Goal: Task Accomplishment & Management: Manage account settings

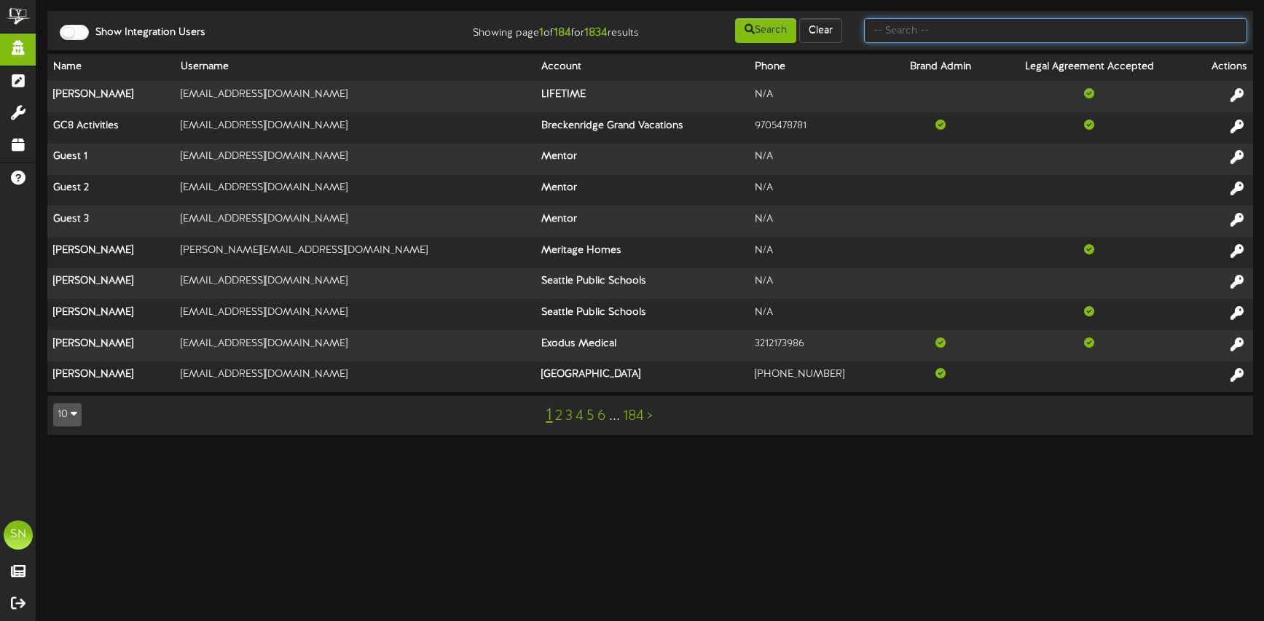
click at [980, 33] on input "text" at bounding box center [1055, 30] width 383 height 25
type input "the picklr"
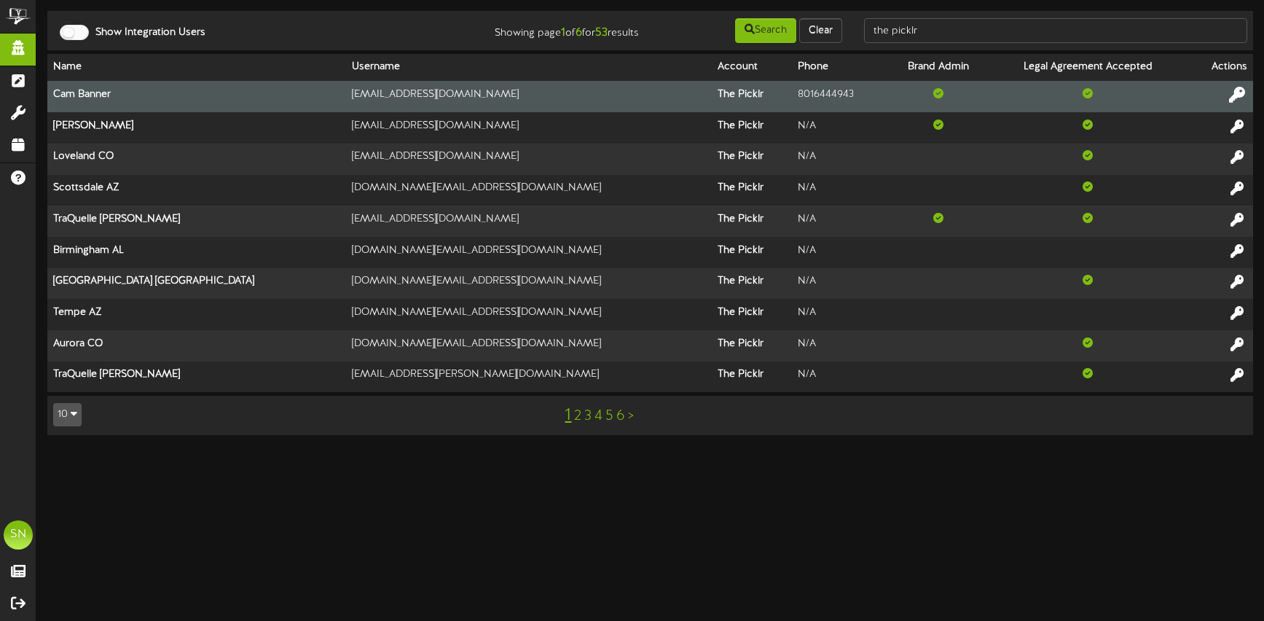
click at [1242, 93] on icon at bounding box center [1237, 95] width 16 height 16
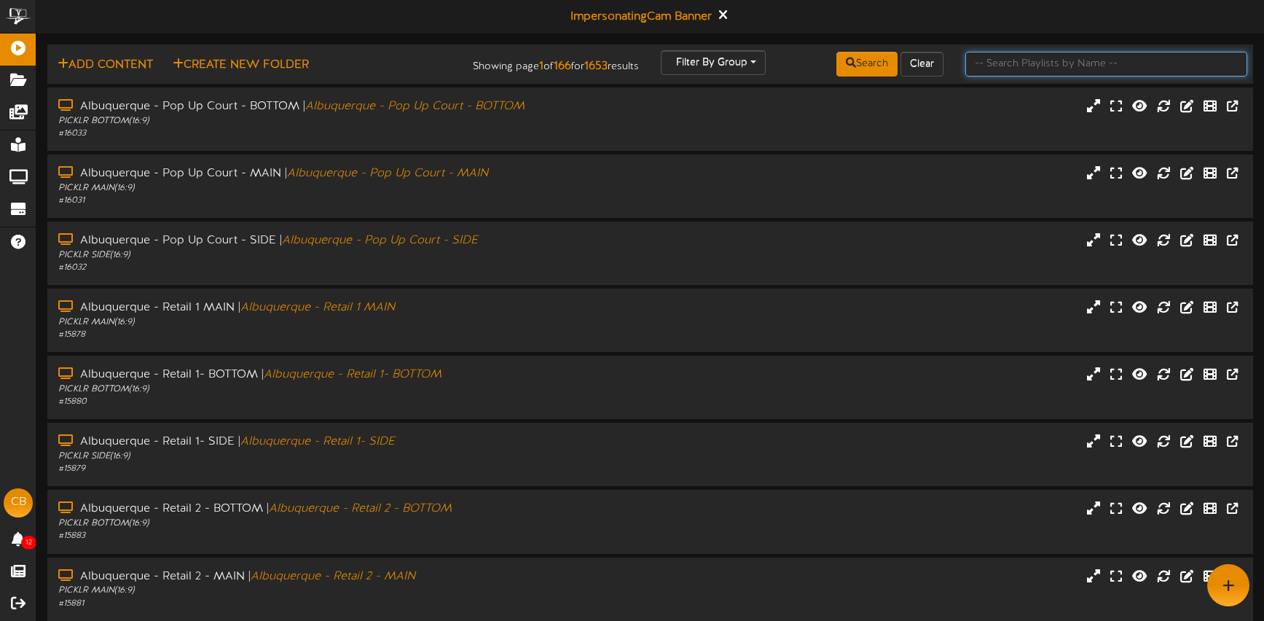
click at [1007, 68] on input "text" at bounding box center [1107, 64] width 282 height 25
type input "kaysville"
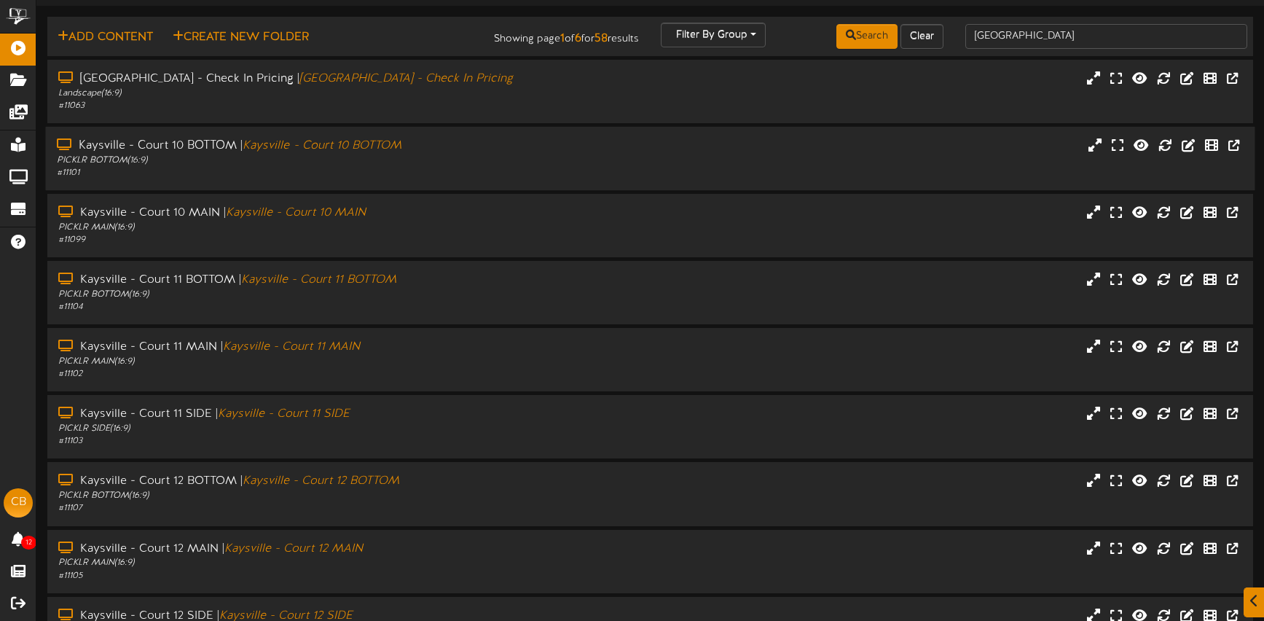
scroll to position [31, 0]
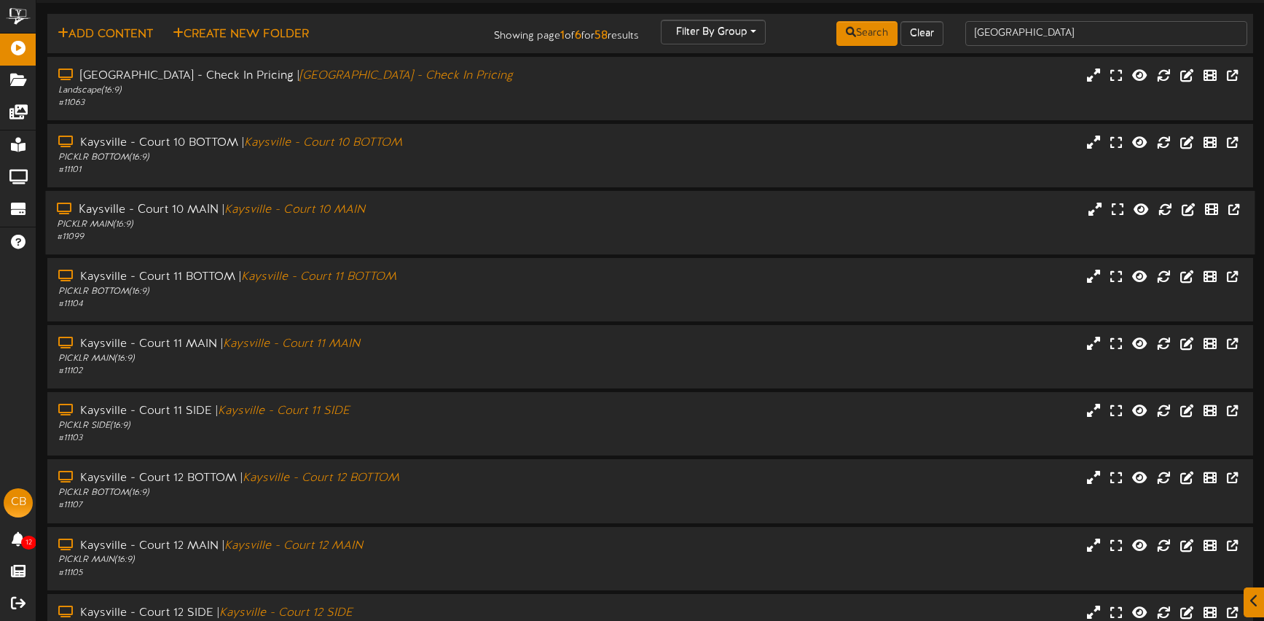
click at [474, 220] on div "PICKLR MAIN ( 16:9 )" at bounding box center [298, 225] width 482 height 12
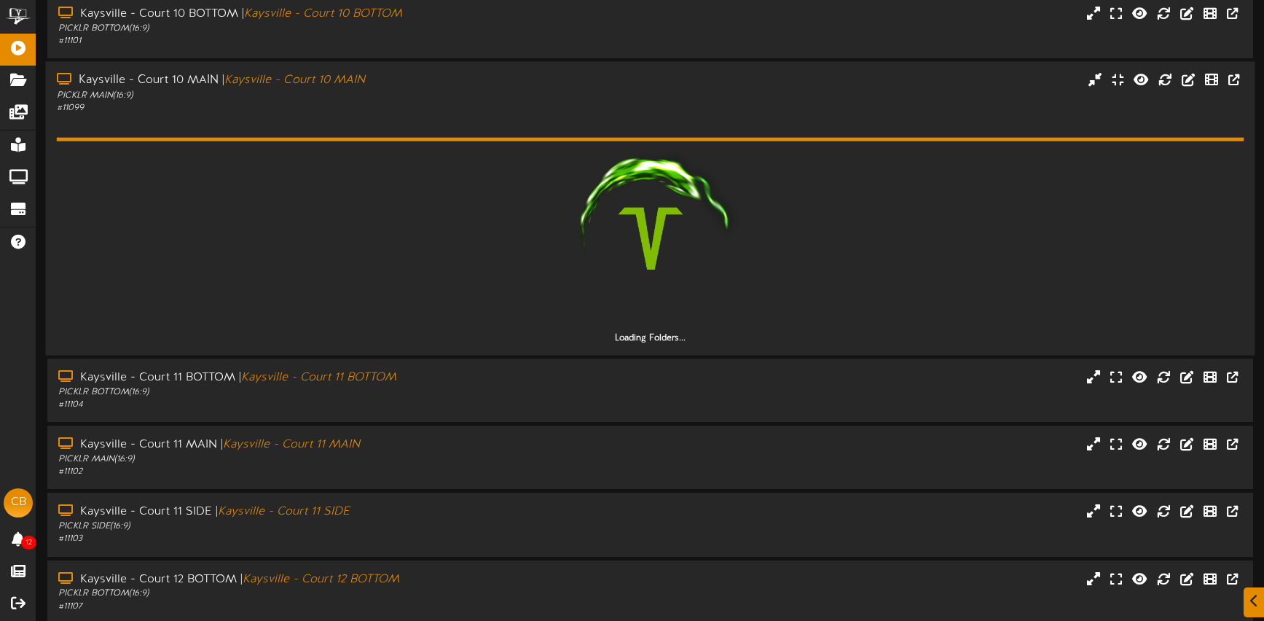
scroll to position [162, 0]
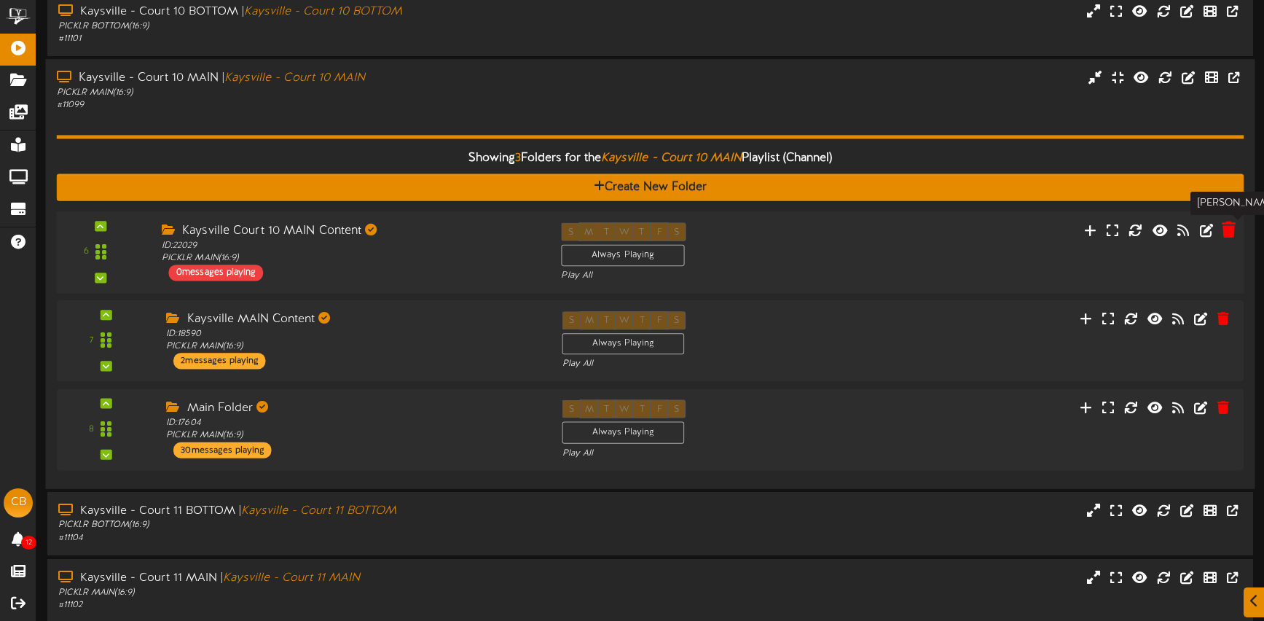
click at [1227, 231] on icon at bounding box center [1229, 230] width 14 height 16
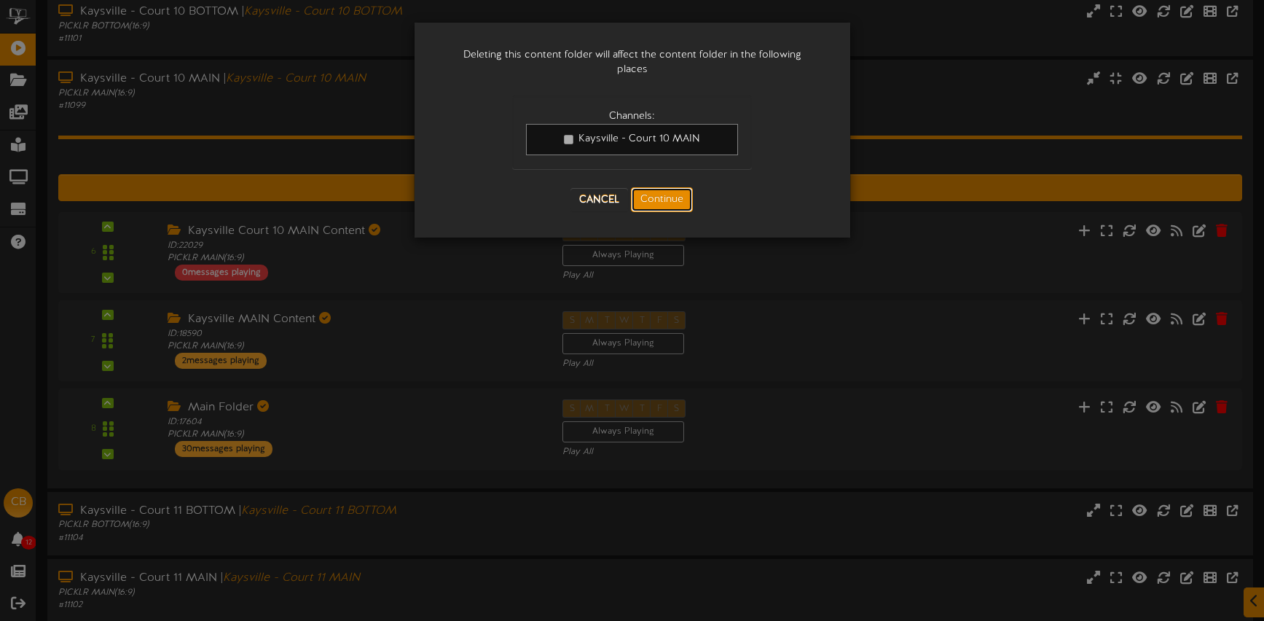
click at [679, 196] on button "Continue" at bounding box center [662, 199] width 62 height 25
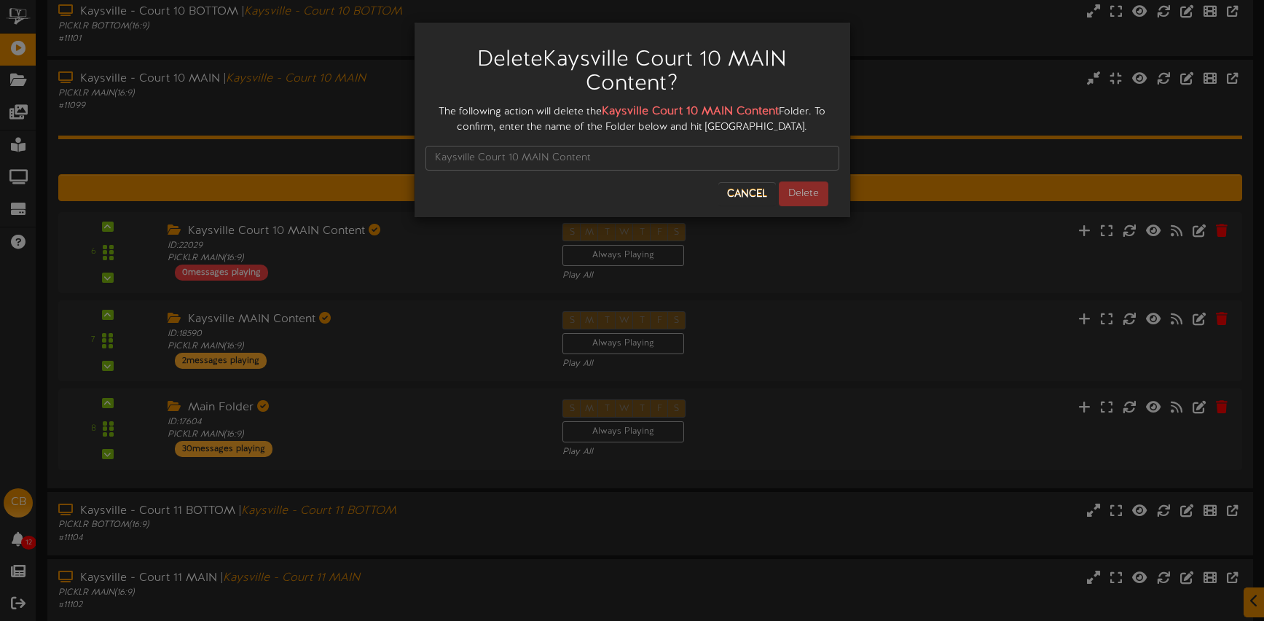
scroll to position [163, 0]
drag, startPoint x: 635, startPoint y: 111, endPoint x: 778, endPoint y: 112, distance: 143.6
click at [787, 113] on div "The following action will delete the Kaysville Court 10 MAIN Content Folder. To…" at bounding box center [633, 118] width 414 height 31
copy div "Kaysville Court 10 MAIN Content"
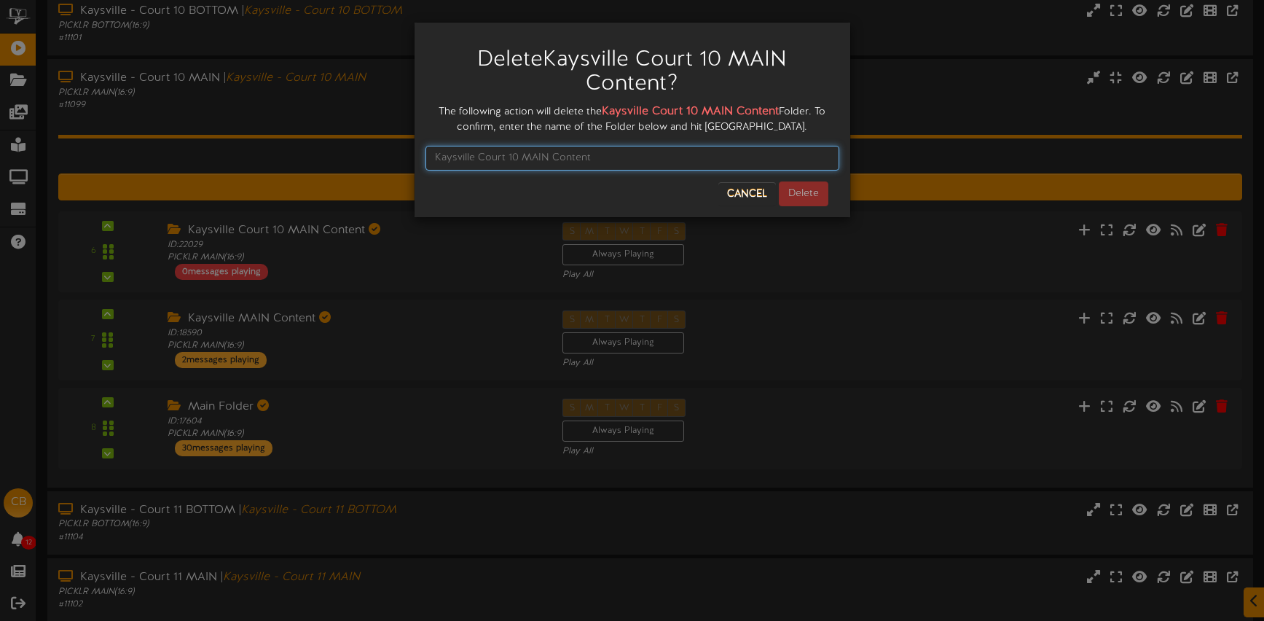
click at [582, 154] on input "text" at bounding box center [633, 158] width 414 height 25
paste input "Kaysville Court 10 MAIN Content"
click at [435, 155] on input "Kaysville Court 10 MAIN Content" at bounding box center [633, 158] width 414 height 25
click at [616, 155] on input "Kaysville Court 10 MAIN Content" at bounding box center [633, 158] width 414 height 25
type input "Kaysville Court 10 MAIN Content"
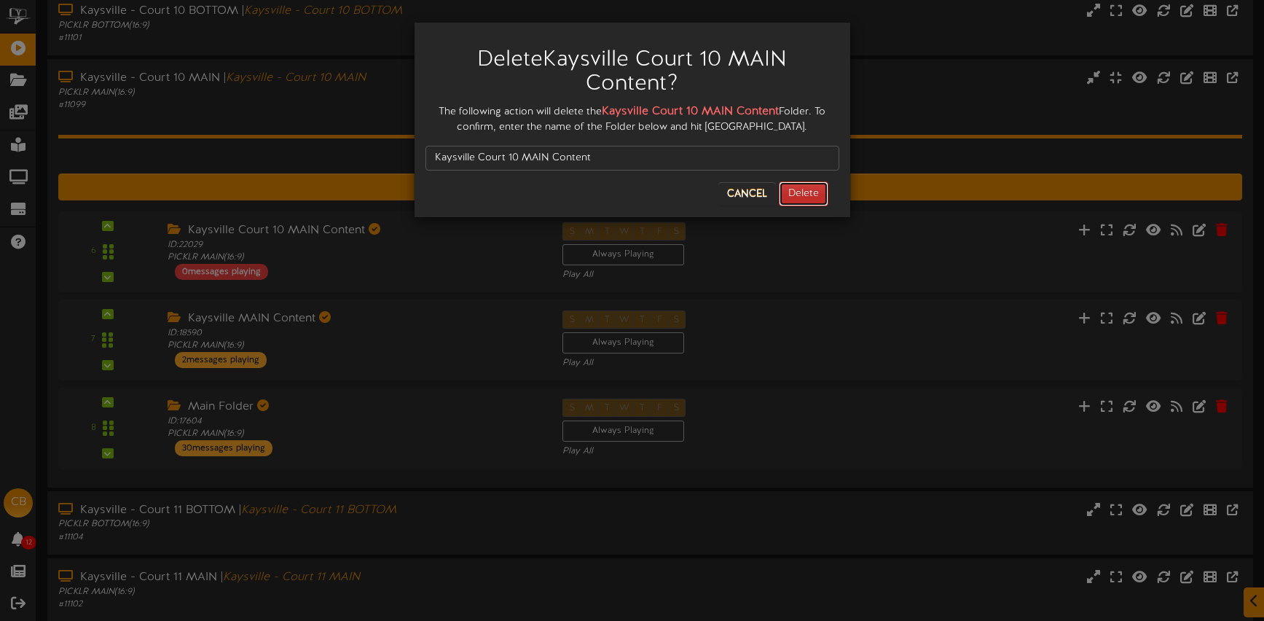
click at [790, 190] on button "Delete" at bounding box center [804, 193] width 50 height 25
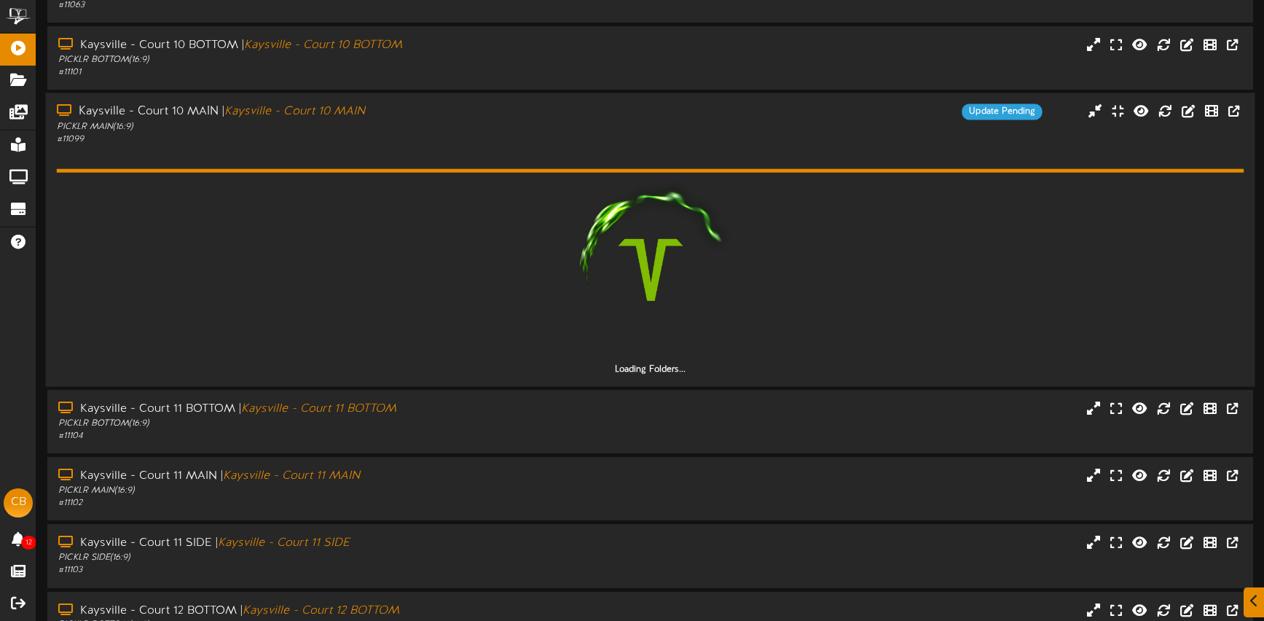
scroll to position [130, 0]
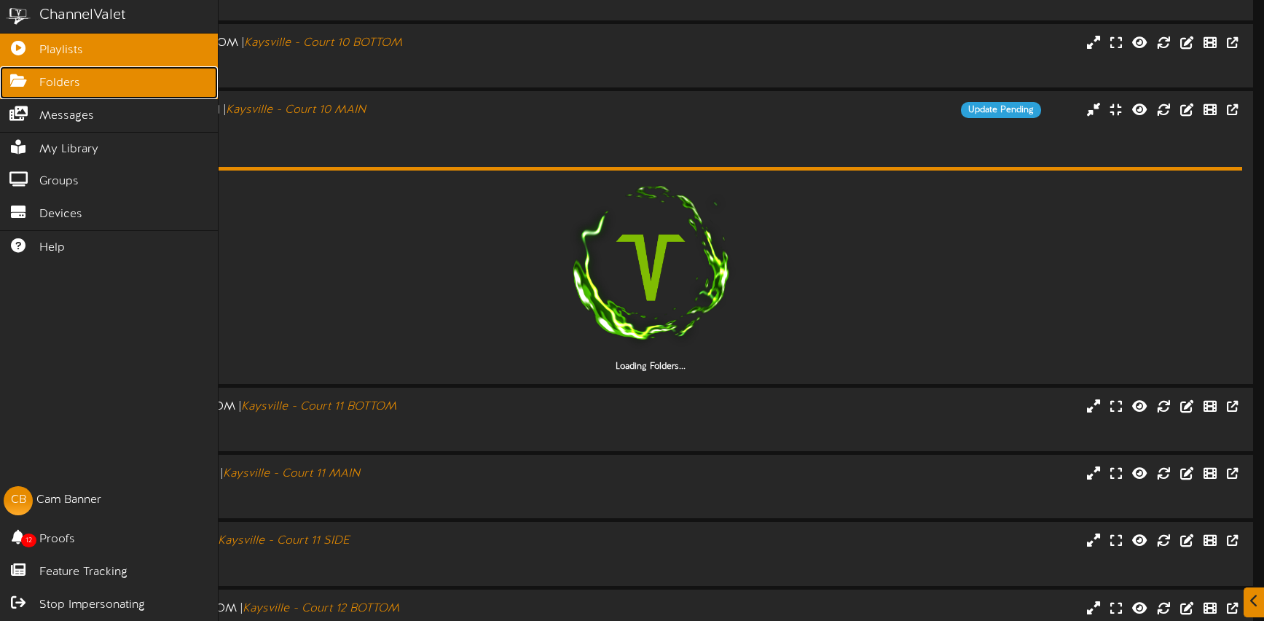
click at [68, 84] on span "Folders" at bounding box center [59, 83] width 41 height 17
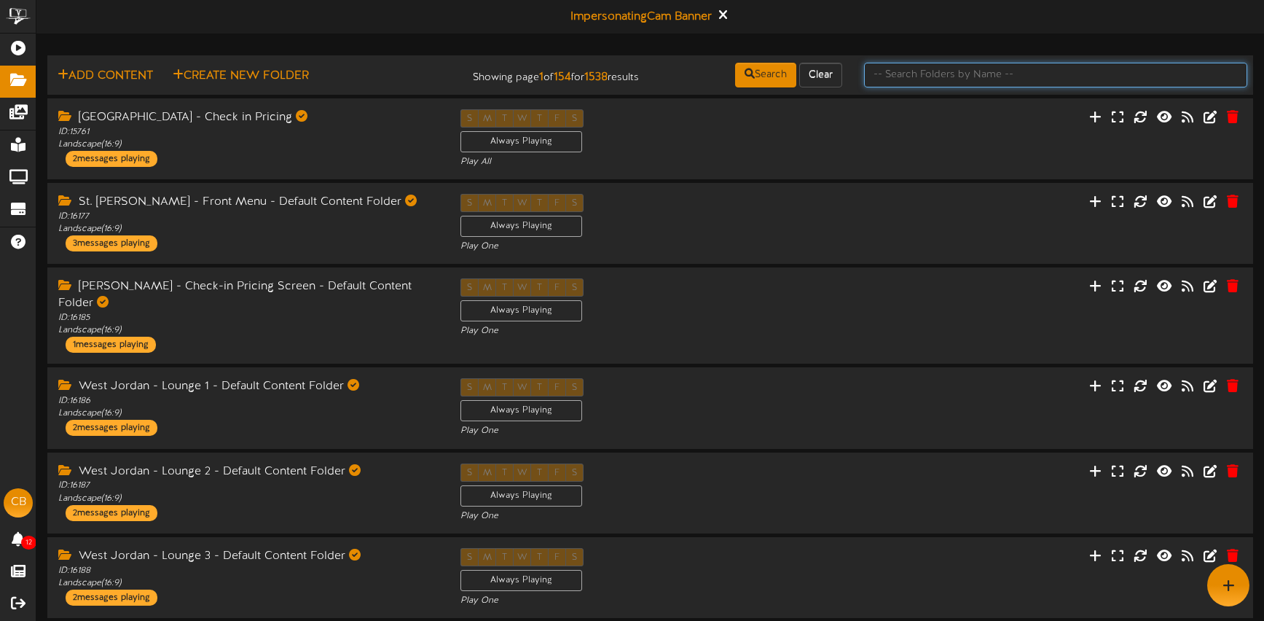
click at [899, 74] on input "text" at bounding box center [1055, 75] width 383 height 25
type input "main folder"
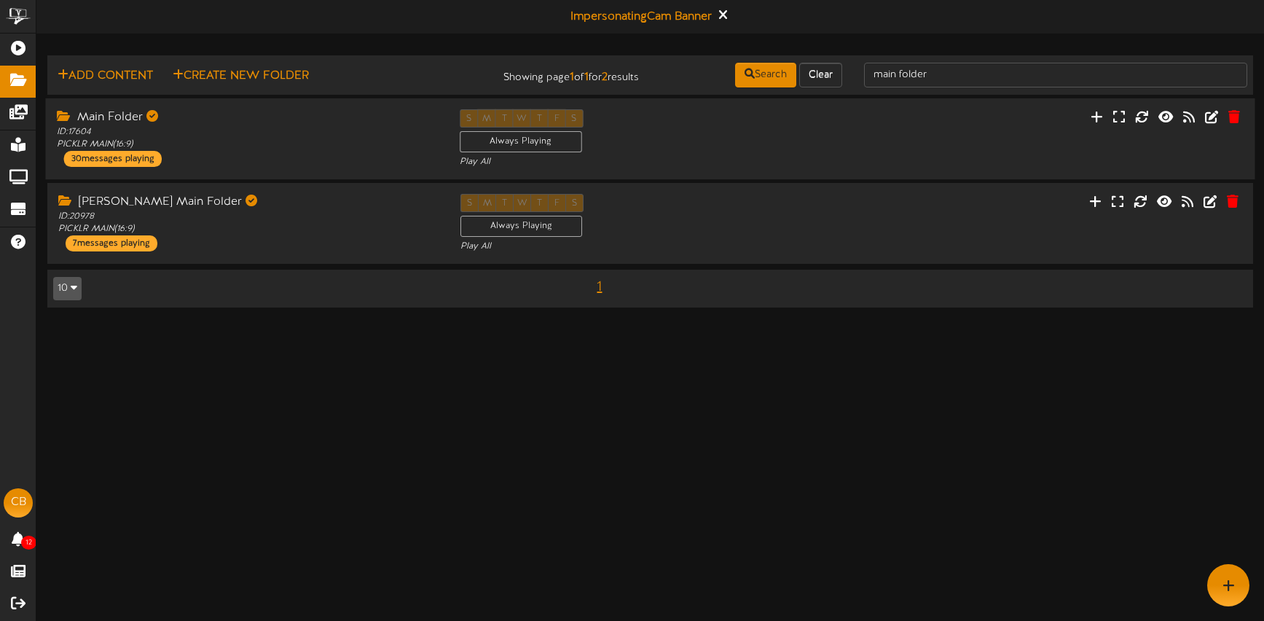
click at [684, 141] on div "S M T W T F S Always Playing Play All" at bounding box center [650, 139] width 403 height 60
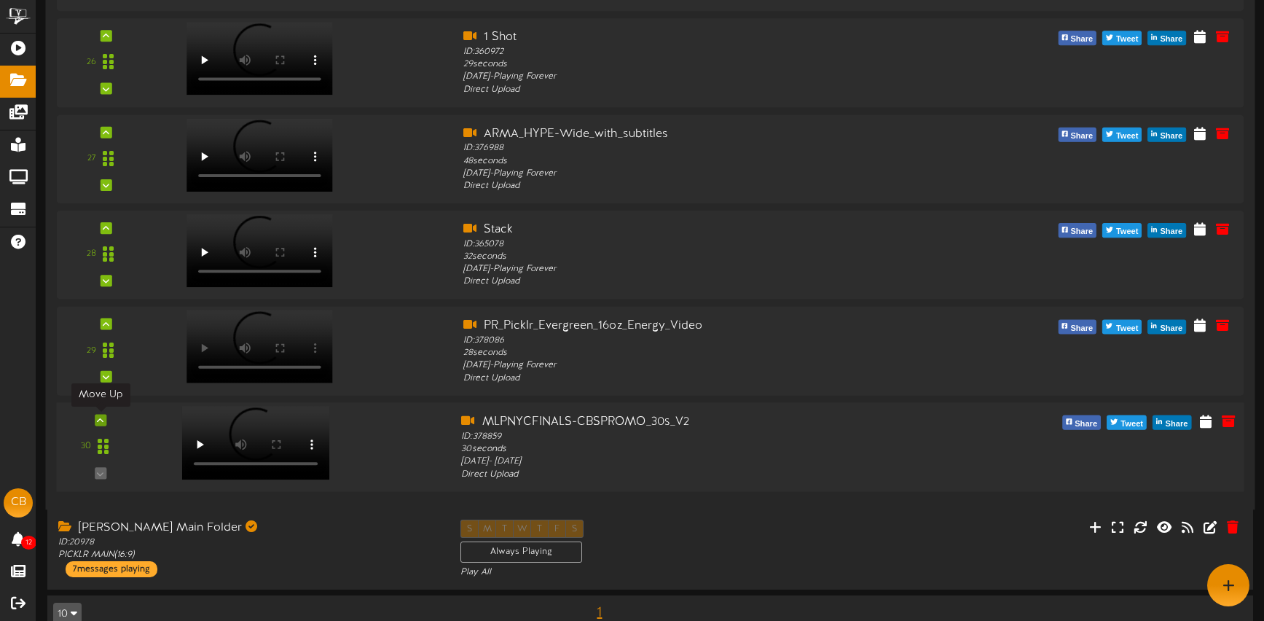
scroll to position [2639, 0]
click at [102, 418] on icon at bounding box center [100, 418] width 7 height 7
click at [101, 472] on div "30" at bounding box center [101, 445] width 78 height 66
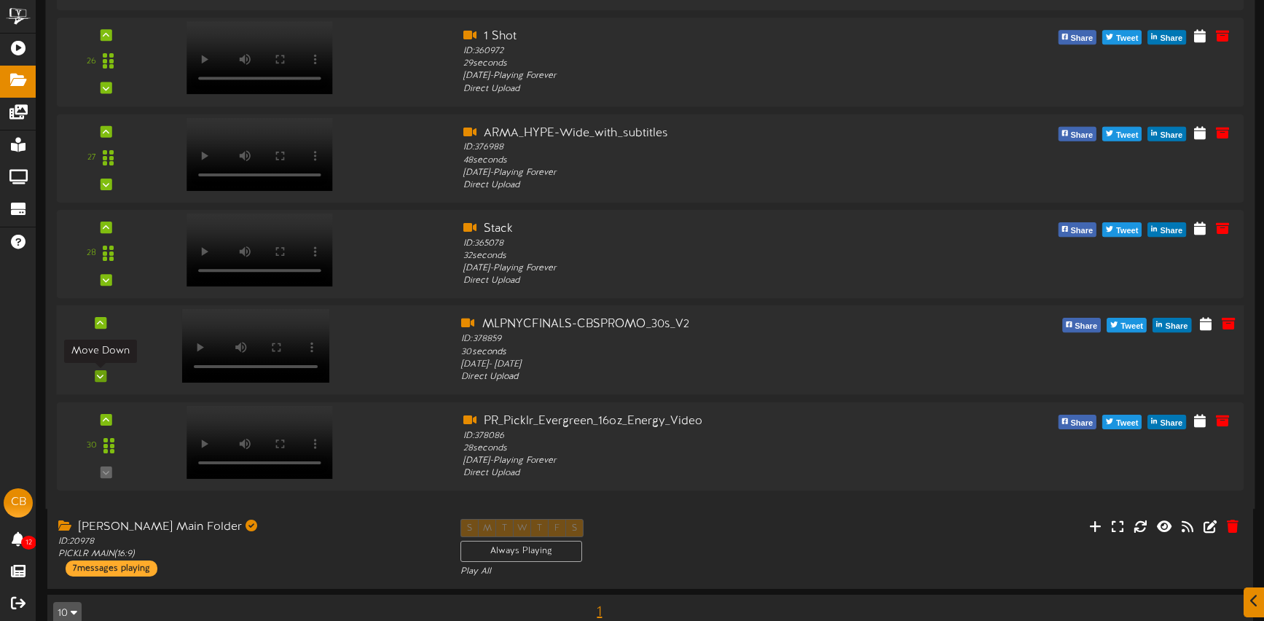
click at [105, 375] on div at bounding box center [101, 376] width 12 height 12
click at [285, 413] on video at bounding box center [256, 442] width 148 height 74
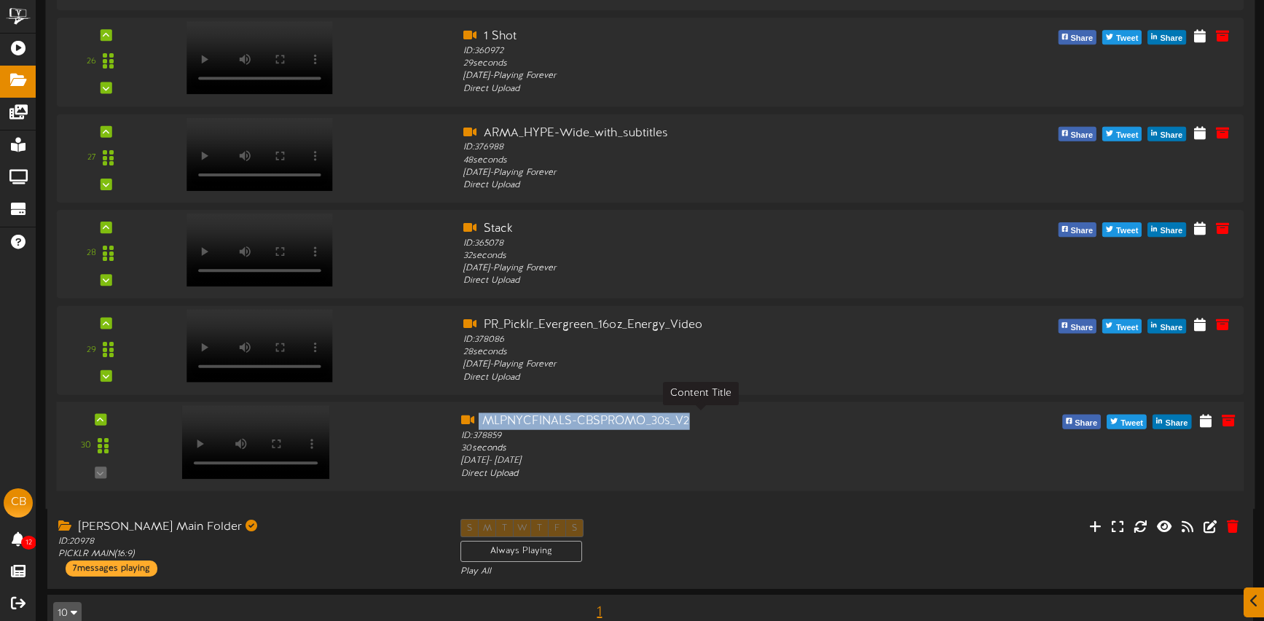
drag, startPoint x: 479, startPoint y: 412, endPoint x: 688, endPoint y: 425, distance: 209.5
click at [692, 424] on div "MLPNYCFINALS-CBSPROMO_30s_V2" at bounding box center [700, 420] width 478 height 17
copy div "MLPNYCFINALS-CBSPROMO_30s_V2"
click at [1228, 419] on icon at bounding box center [1229, 419] width 16 height 16
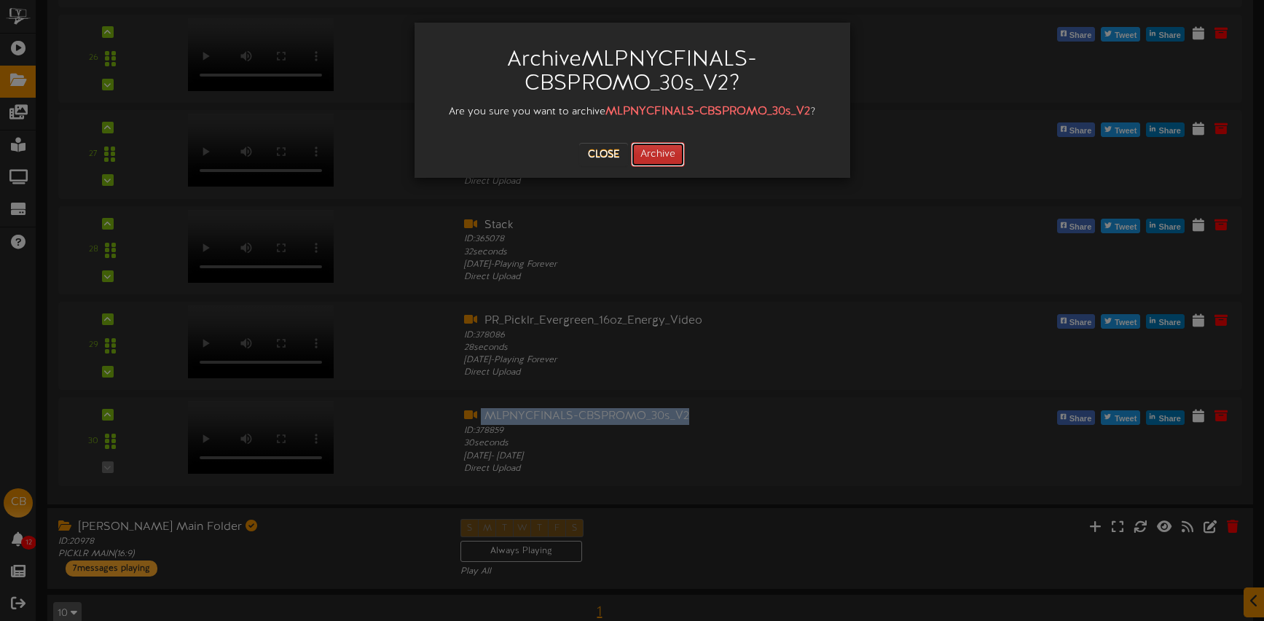
click at [657, 157] on button "Archive" at bounding box center [658, 154] width 54 height 25
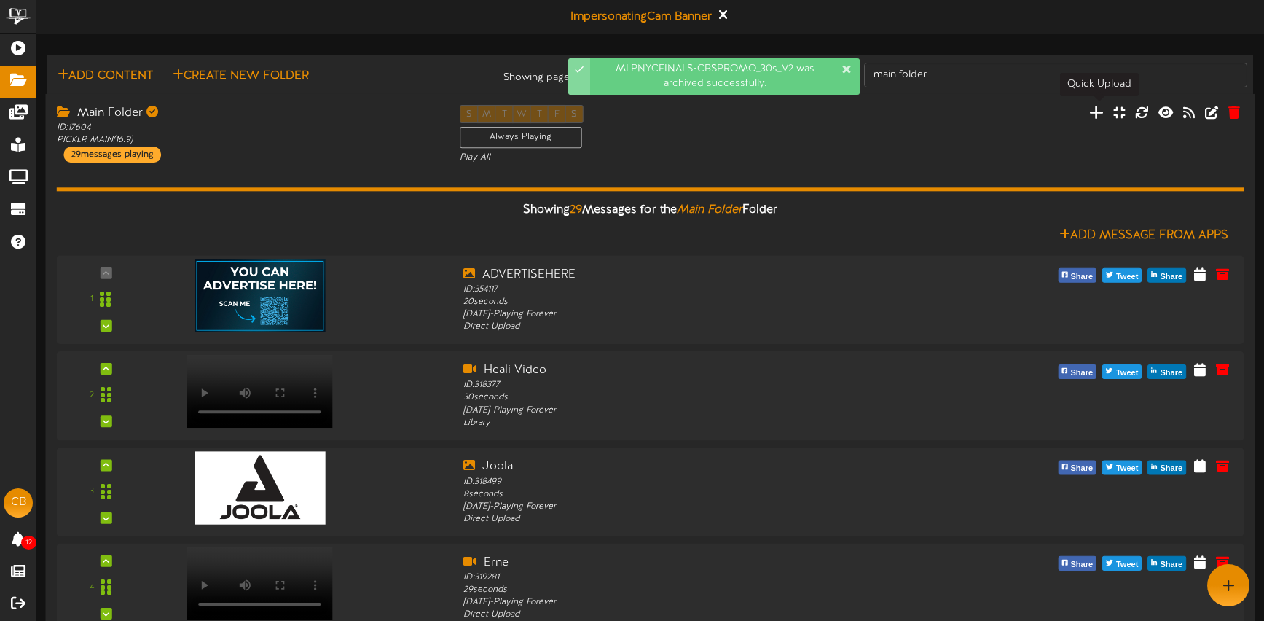
click at [1100, 112] on icon at bounding box center [1097, 111] width 15 height 16
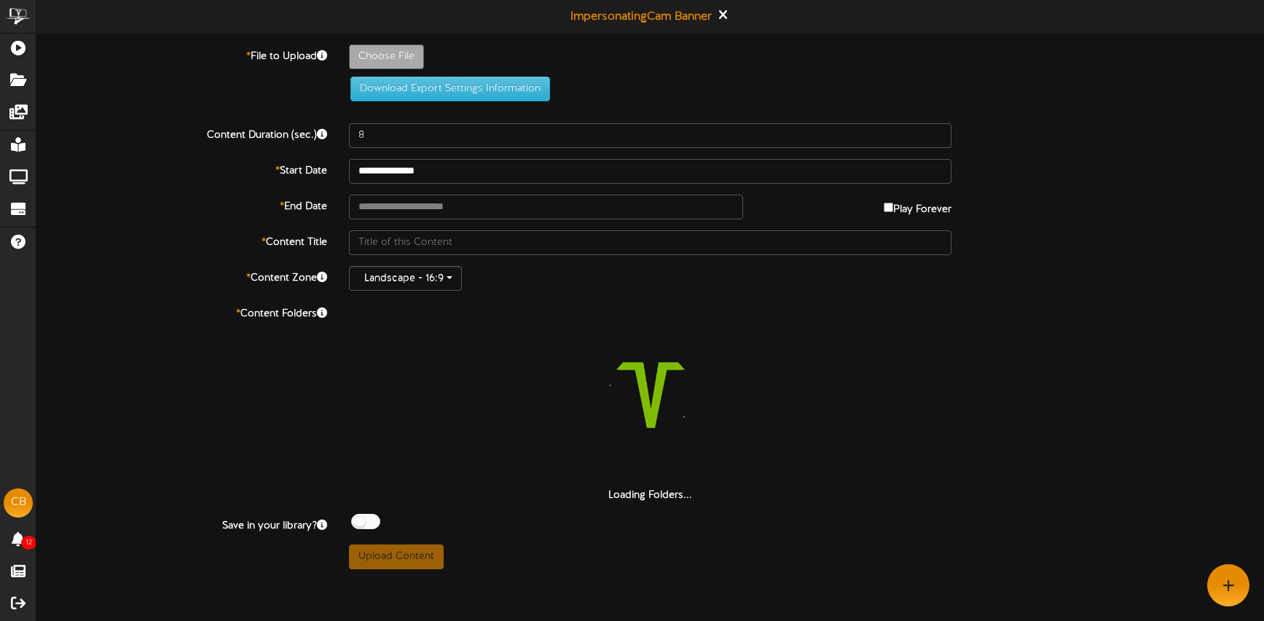
type input "**********"
type input "MLPNYCFINALS-CBSPROMO_30s_V2"
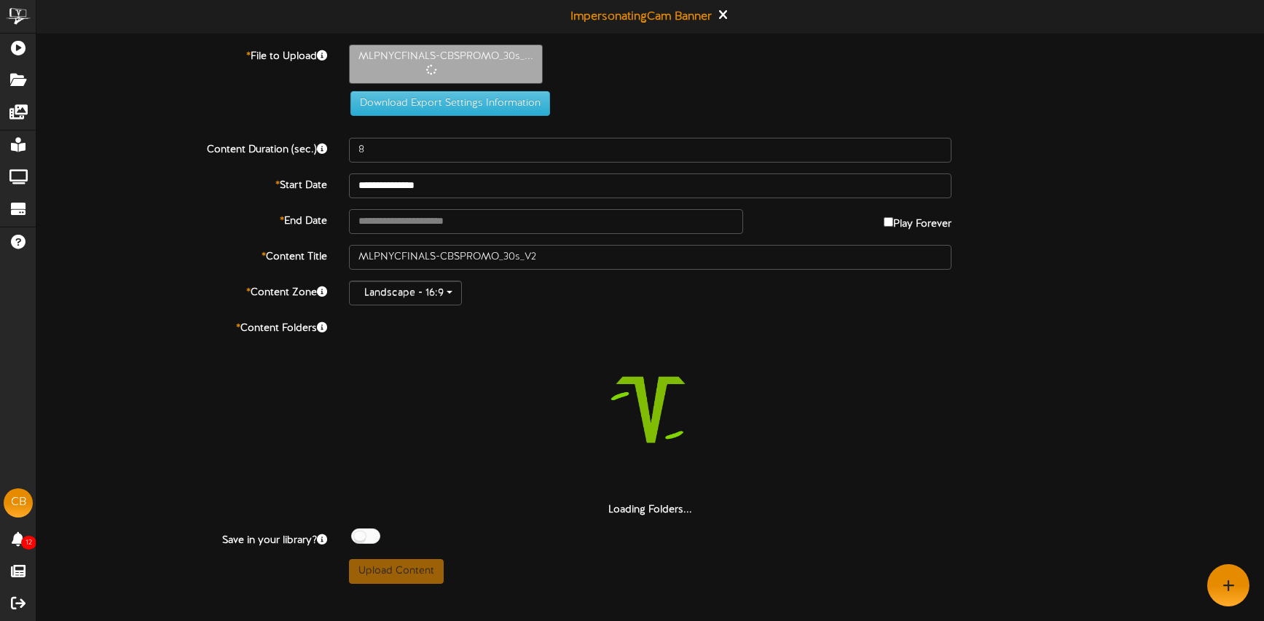
type input "30"
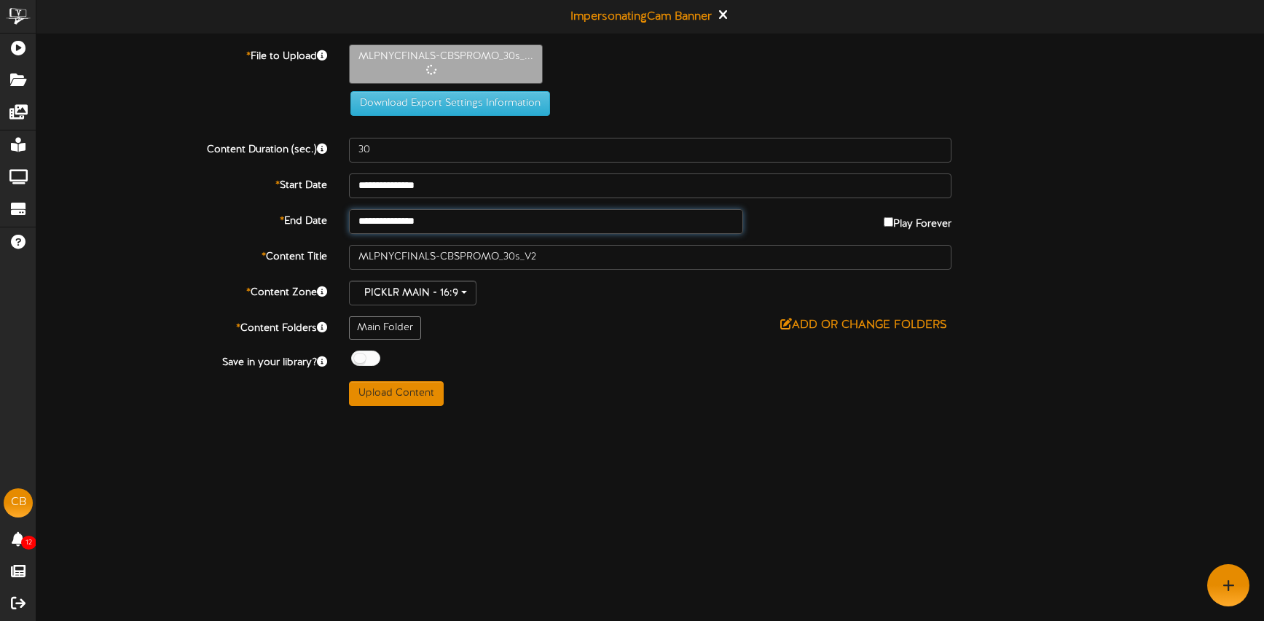
click at [472, 222] on input "**********" at bounding box center [546, 221] width 395 height 25
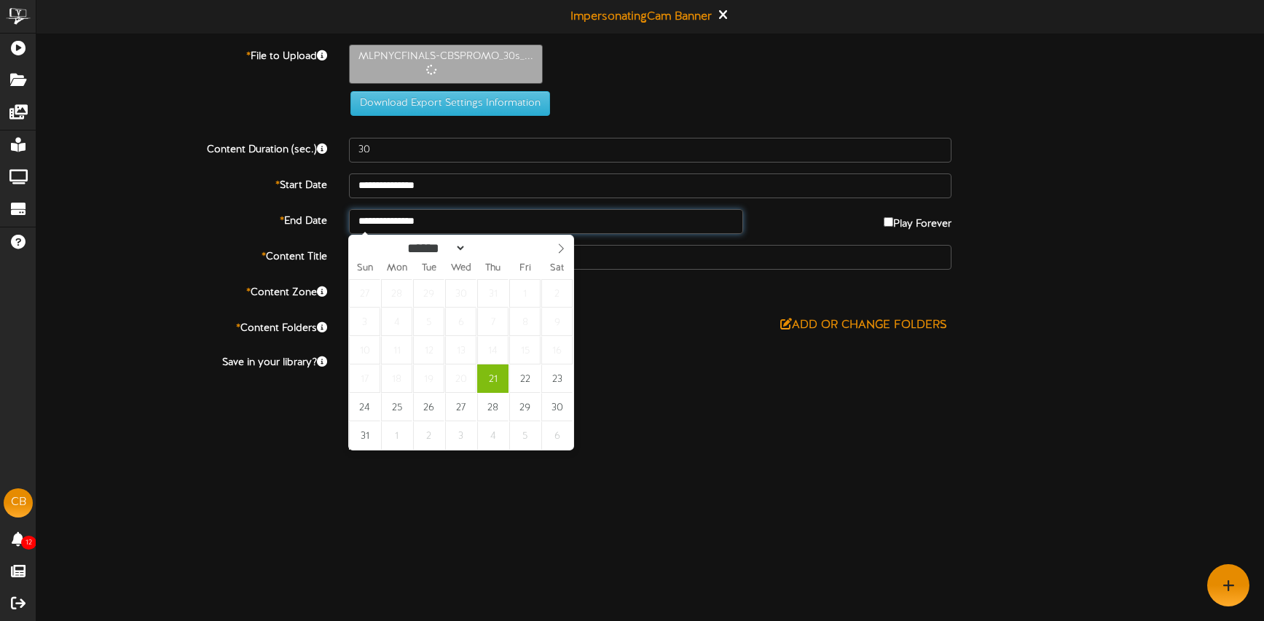
type input "**********"
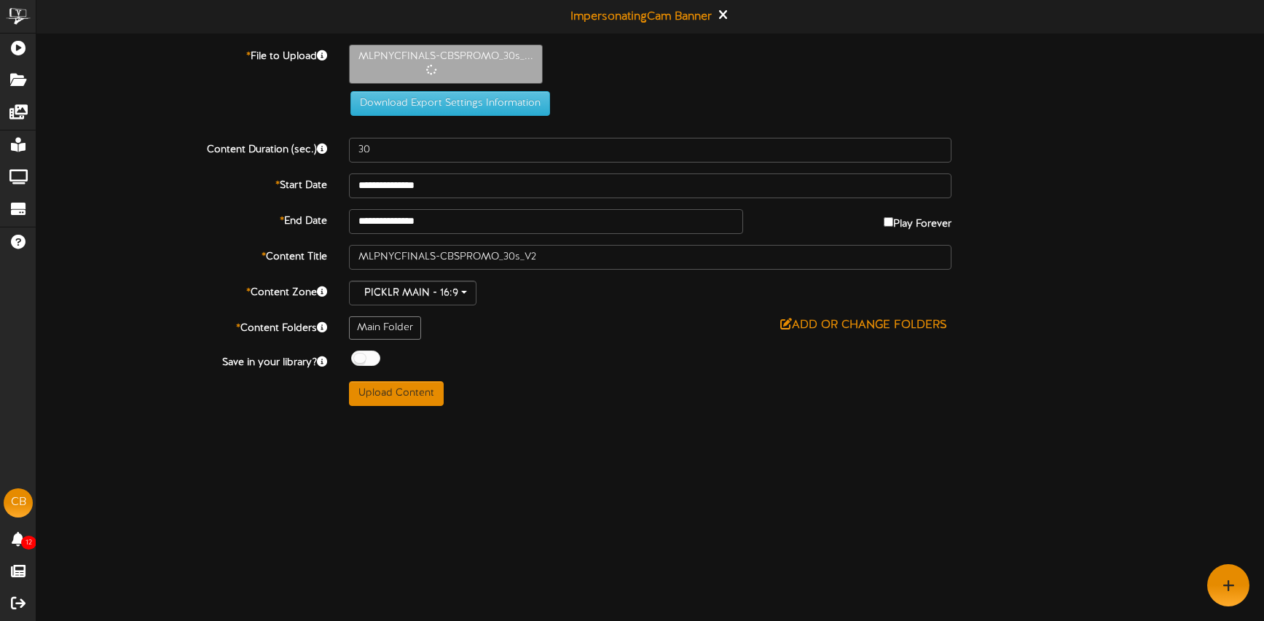
click at [595, 383] on div "Upload Content" at bounding box center [650, 393] width 625 height 25
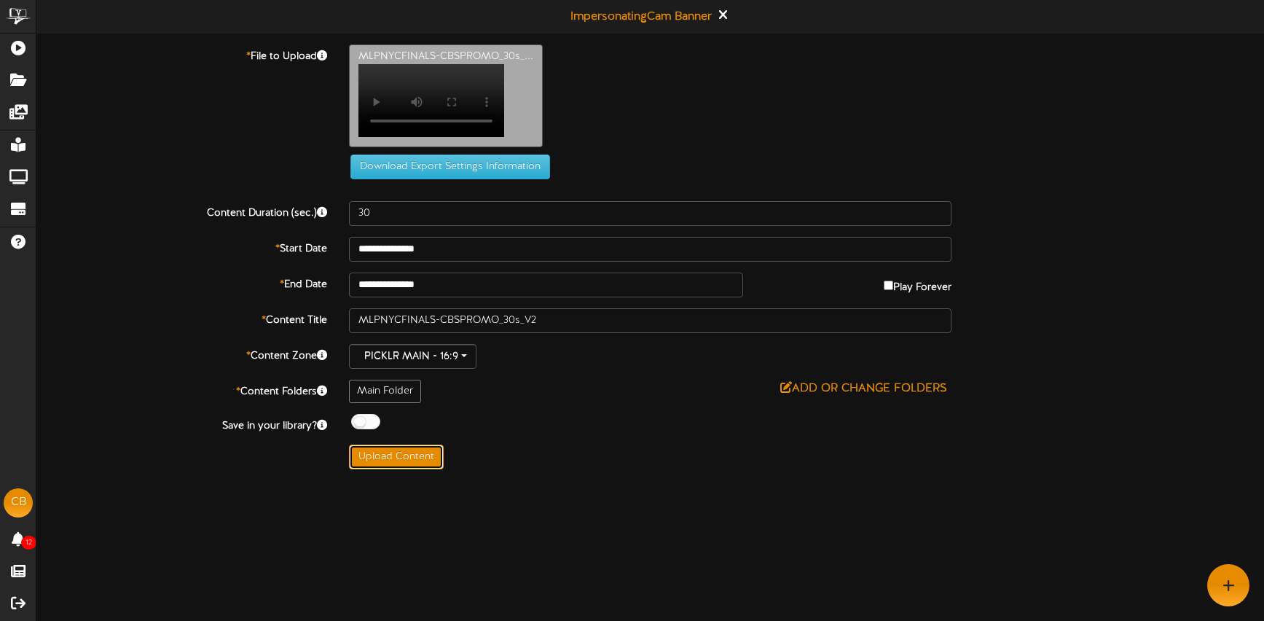
click at [424, 463] on button "Upload Content" at bounding box center [396, 457] width 95 height 25
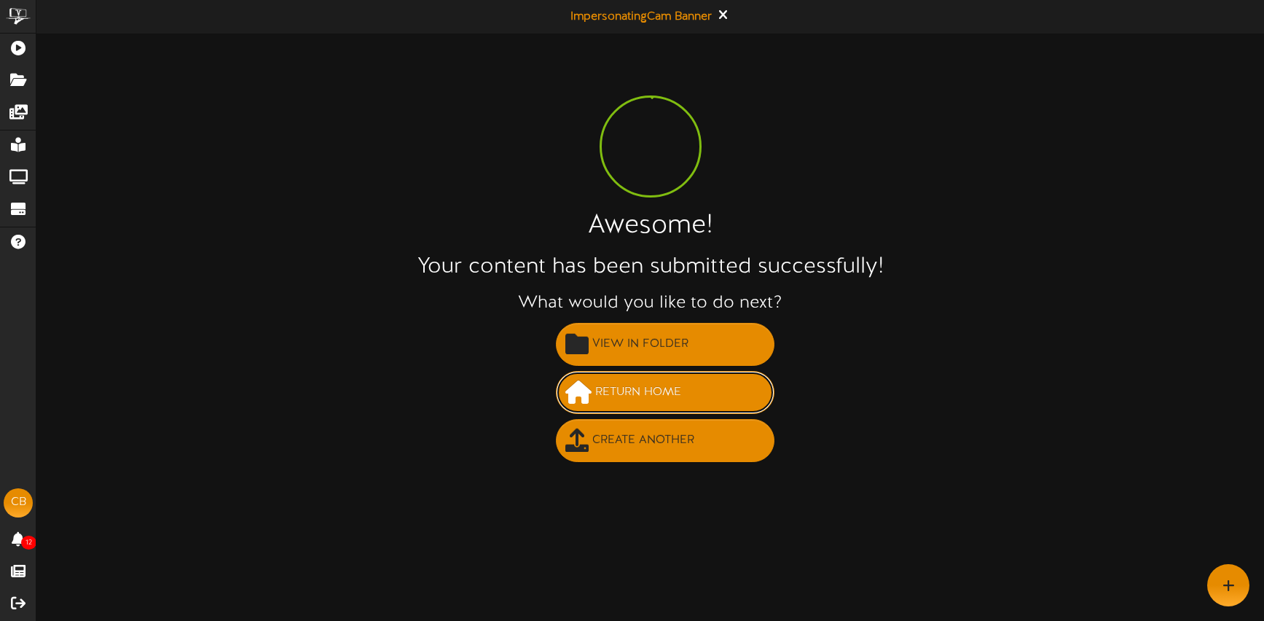
click at [706, 396] on button "Return Home" at bounding box center [665, 392] width 219 height 43
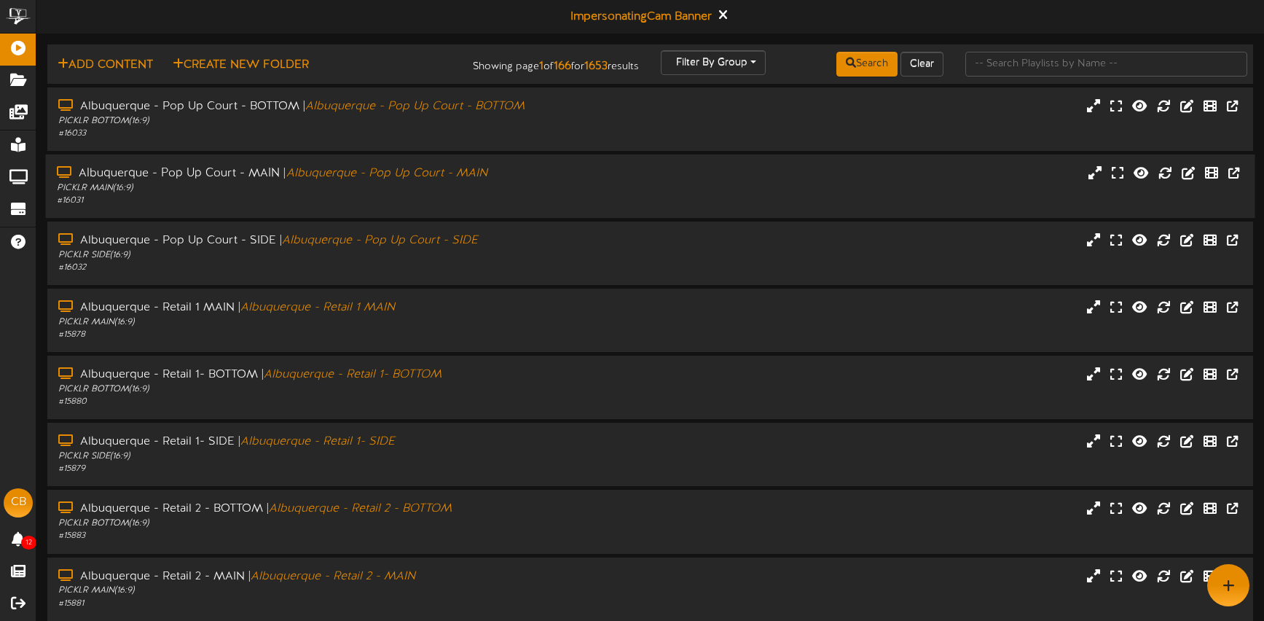
click at [617, 197] on div "Albuquerque - Pop Up Court - MAIN | Albuquerque - Pop Up Court - MAIN PICKLR MA…" at bounding box center [651, 186] width 1210 height 42
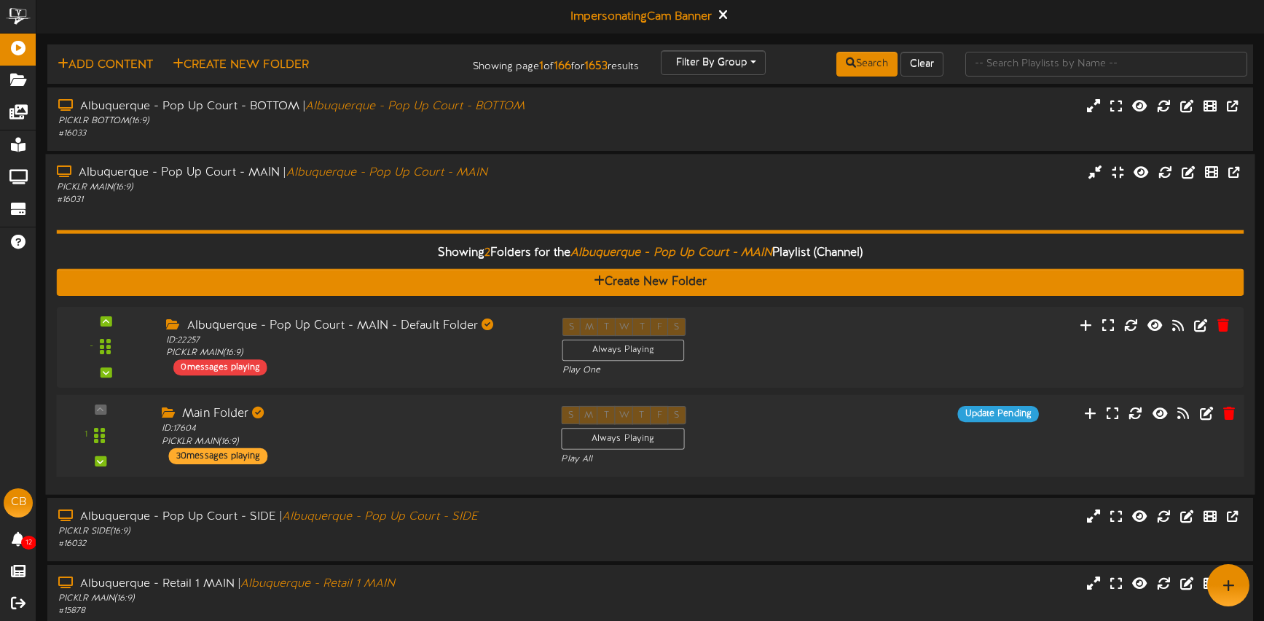
click at [841, 445] on div "S M T W T F S Always Playing Play All" at bounding box center [700, 436] width 300 height 60
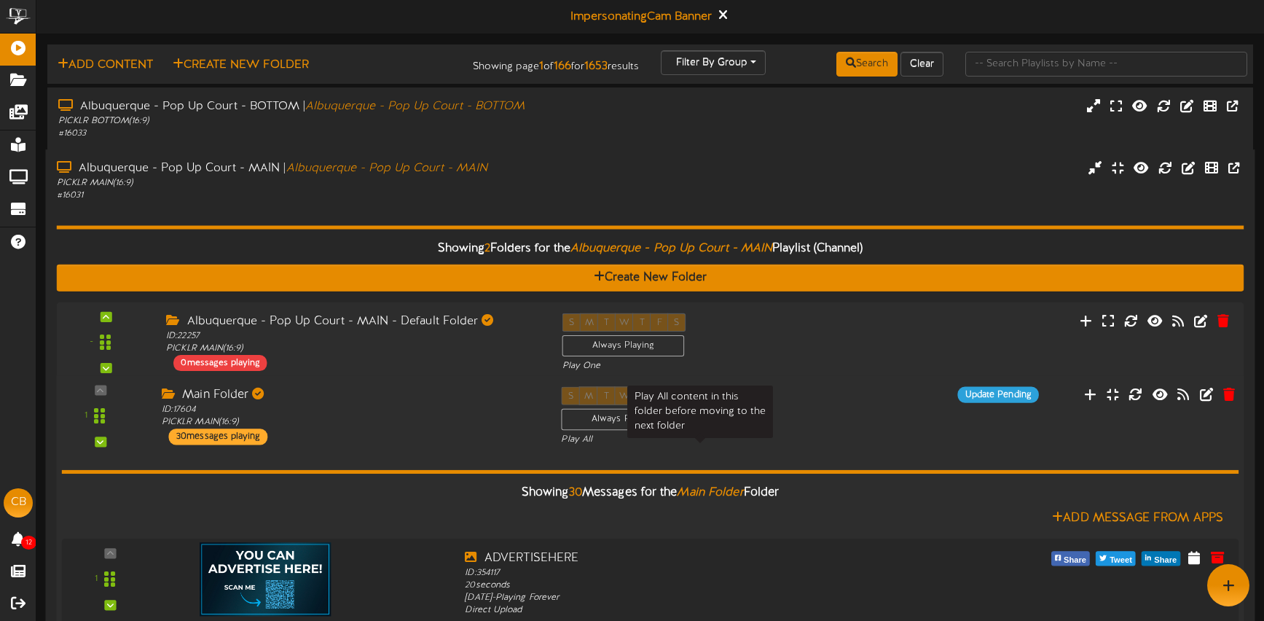
click at [833, 446] on div "Play All" at bounding box center [700, 440] width 278 height 12
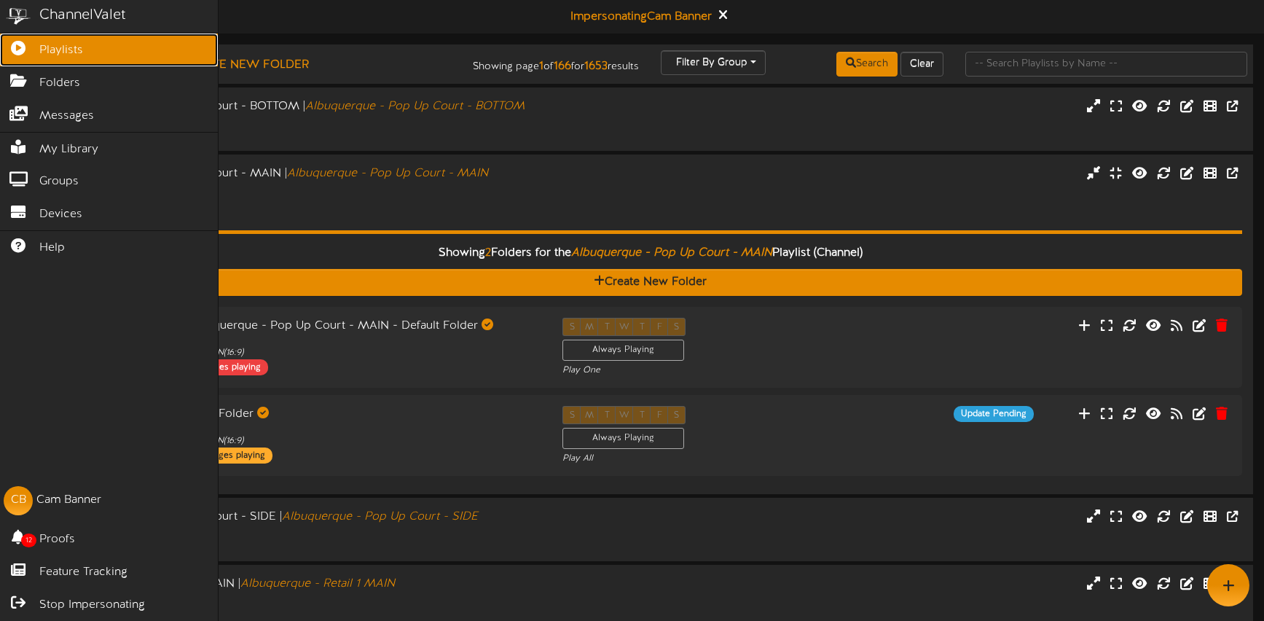
click at [22, 51] on icon at bounding box center [18, 46] width 36 height 11
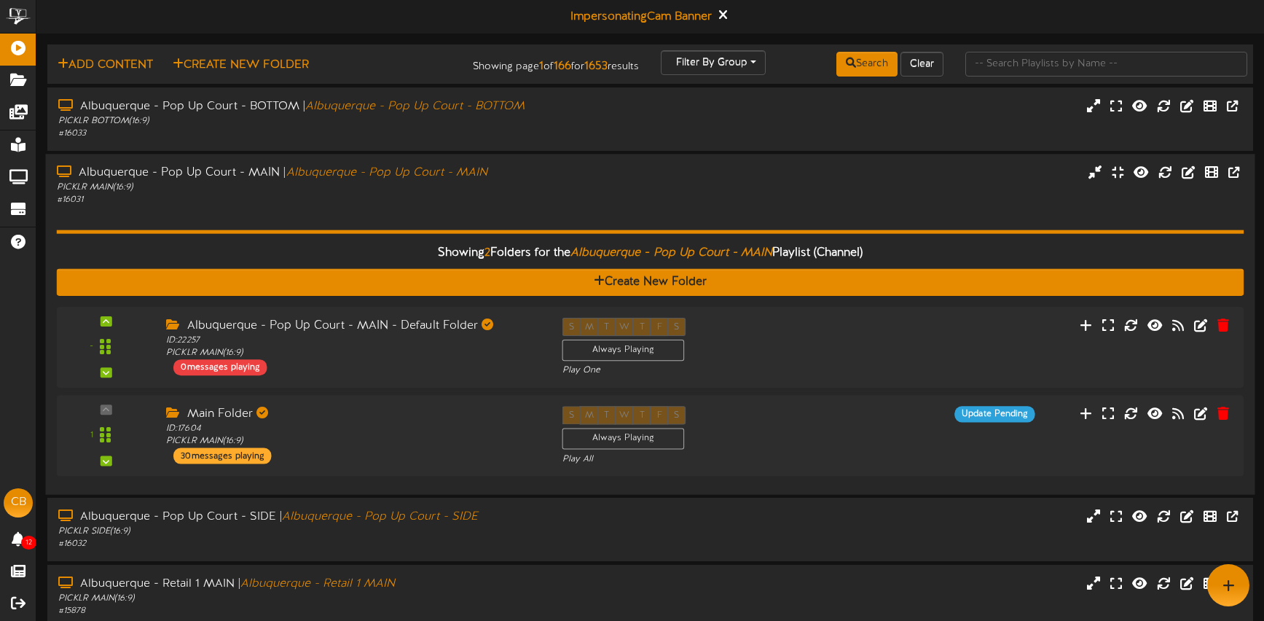
click at [594, 192] on div "Albuquerque - Pop Up Court - MAIN | Albuquerque - Pop Up Court - MAIN PICKLR MA…" at bounding box center [651, 186] width 1210 height 42
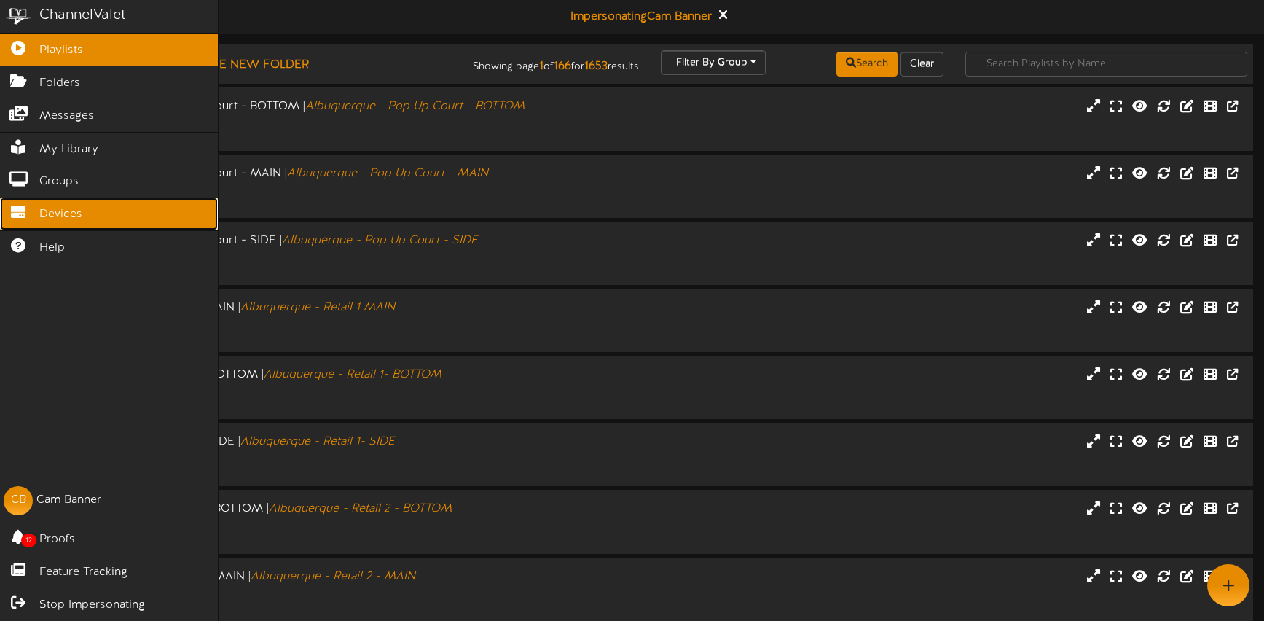
click at [49, 214] on span "Devices" at bounding box center [60, 214] width 43 height 17
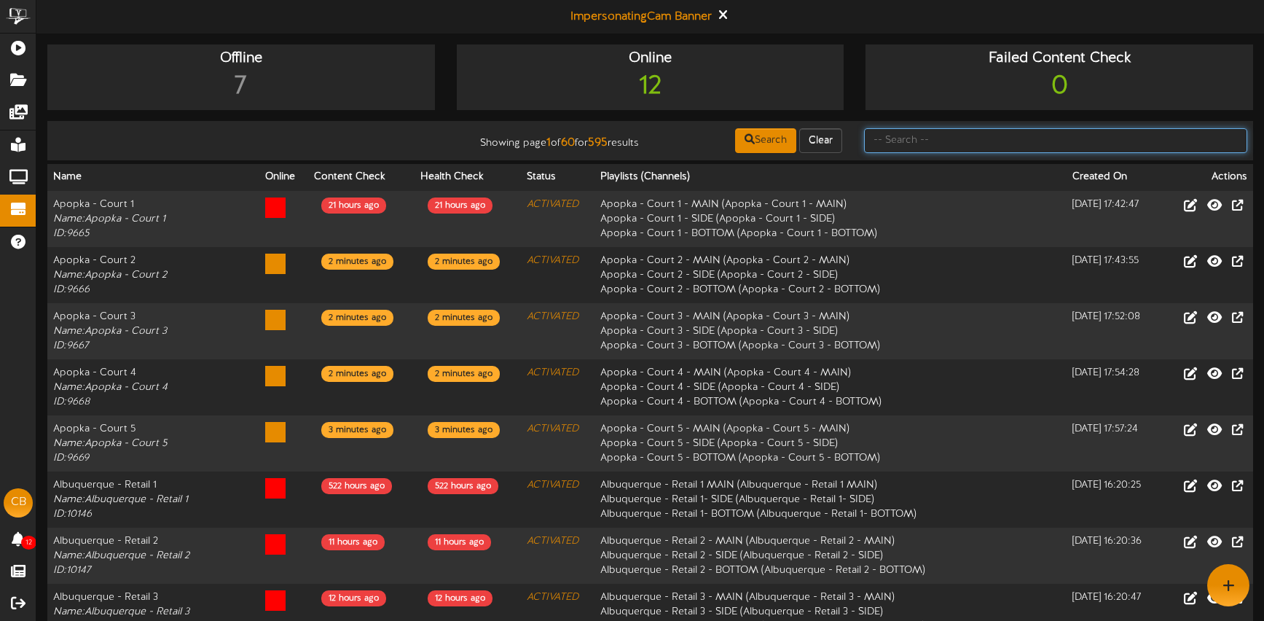
click at [1046, 141] on input "text" at bounding box center [1055, 140] width 383 height 25
type input "littleton"
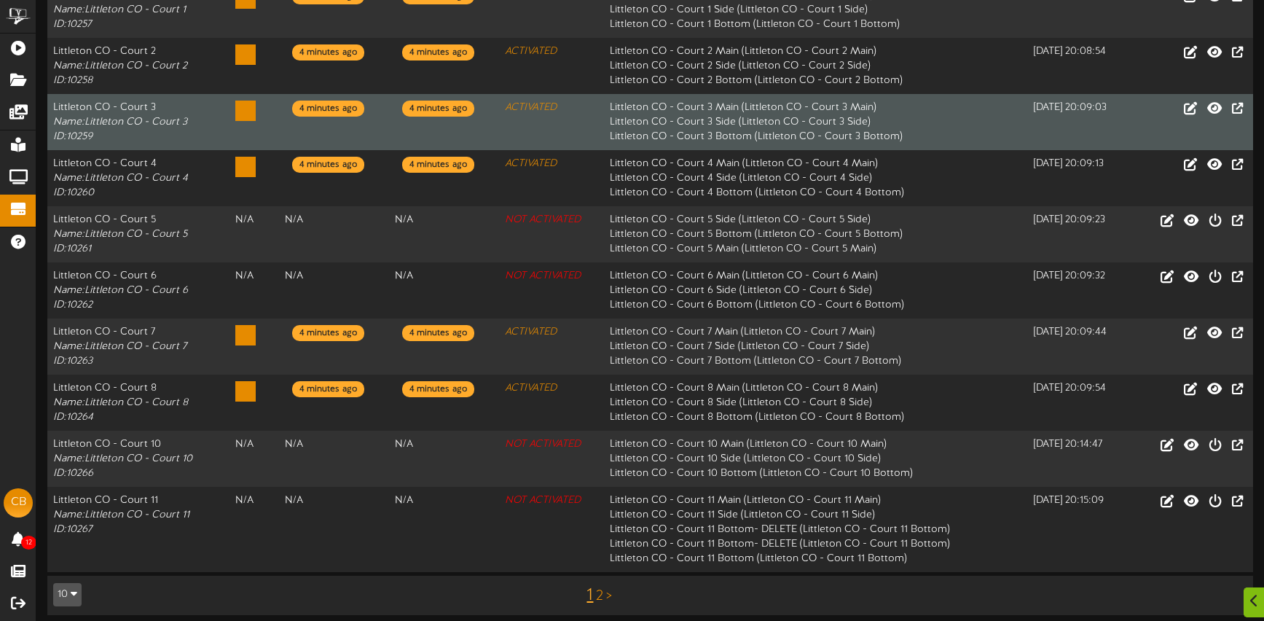
scroll to position [218, 0]
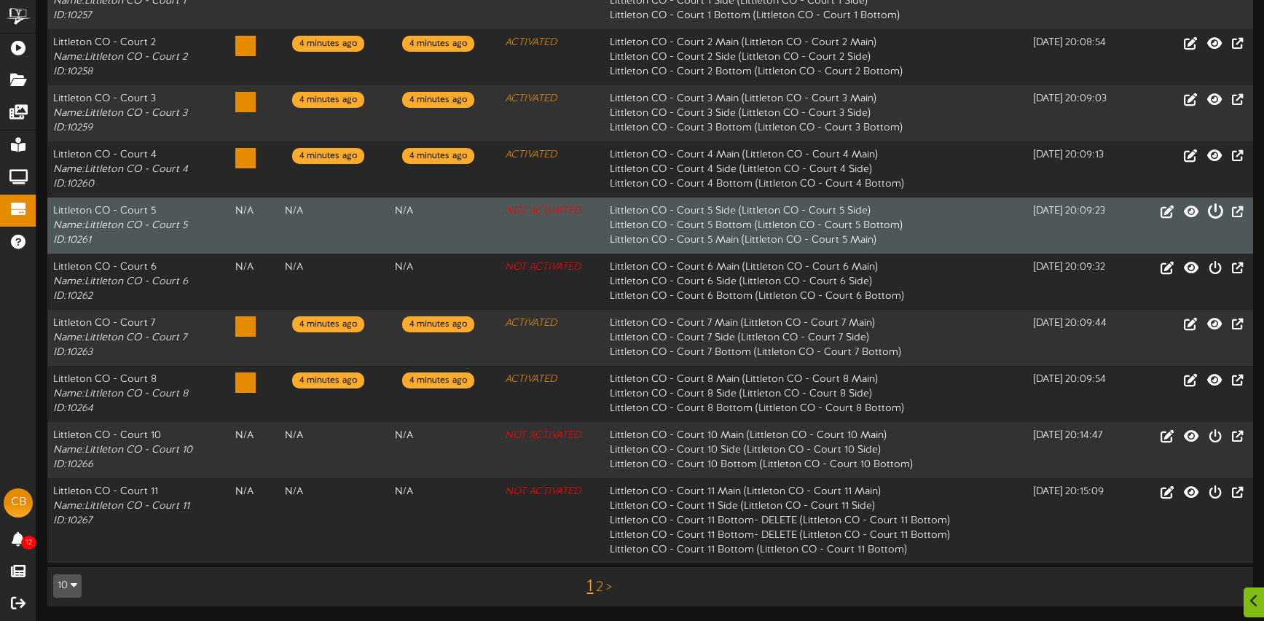
click at [1216, 214] on icon at bounding box center [1216, 211] width 16 height 16
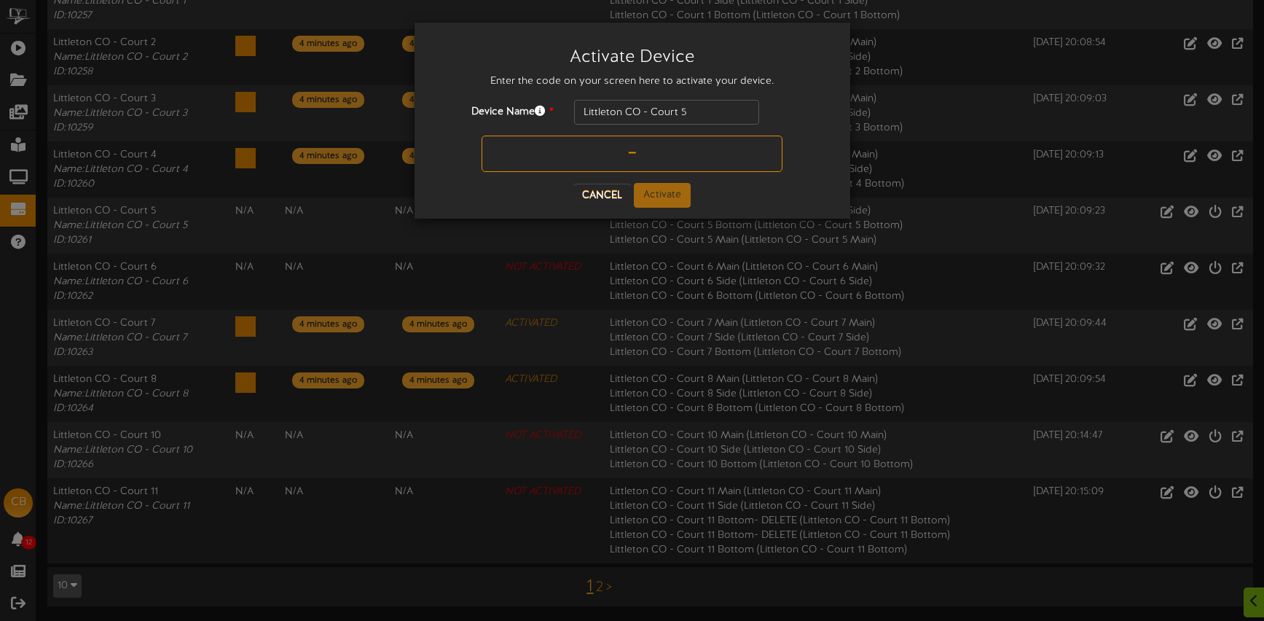
click at [603, 157] on input "text" at bounding box center [632, 154] width 301 height 36
type input "7G6TE0"
click at [657, 190] on button "Activate" at bounding box center [662, 195] width 57 height 25
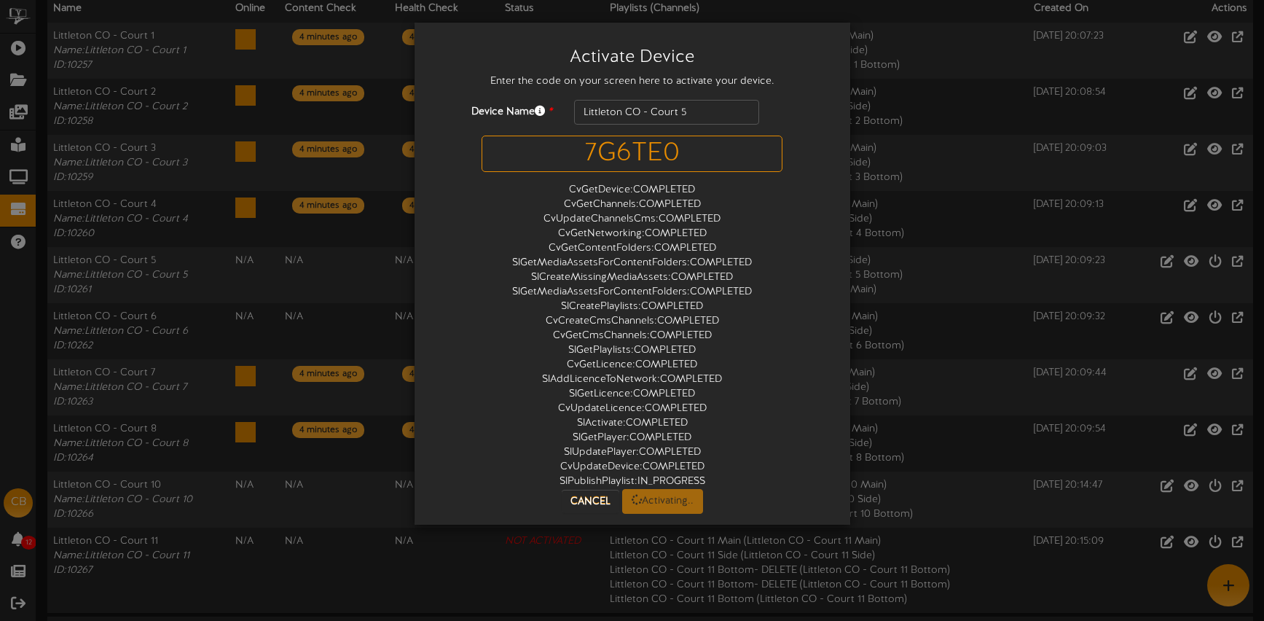
scroll to position [0, 0]
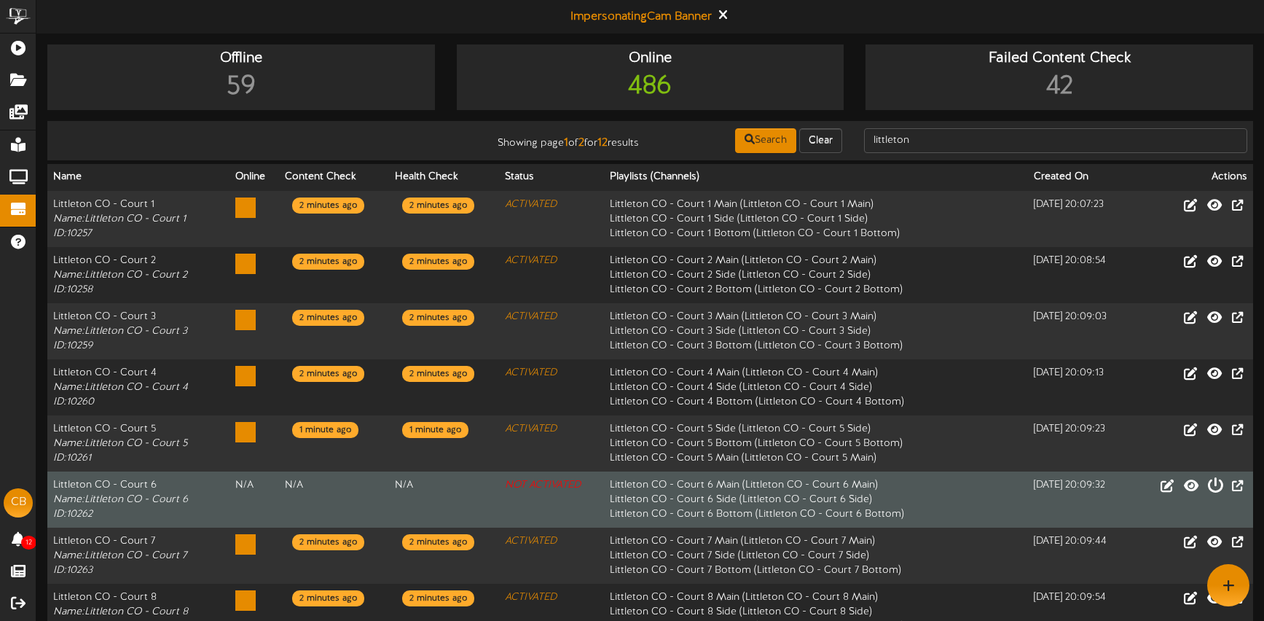
click at [1216, 488] on icon at bounding box center [1216, 485] width 16 height 16
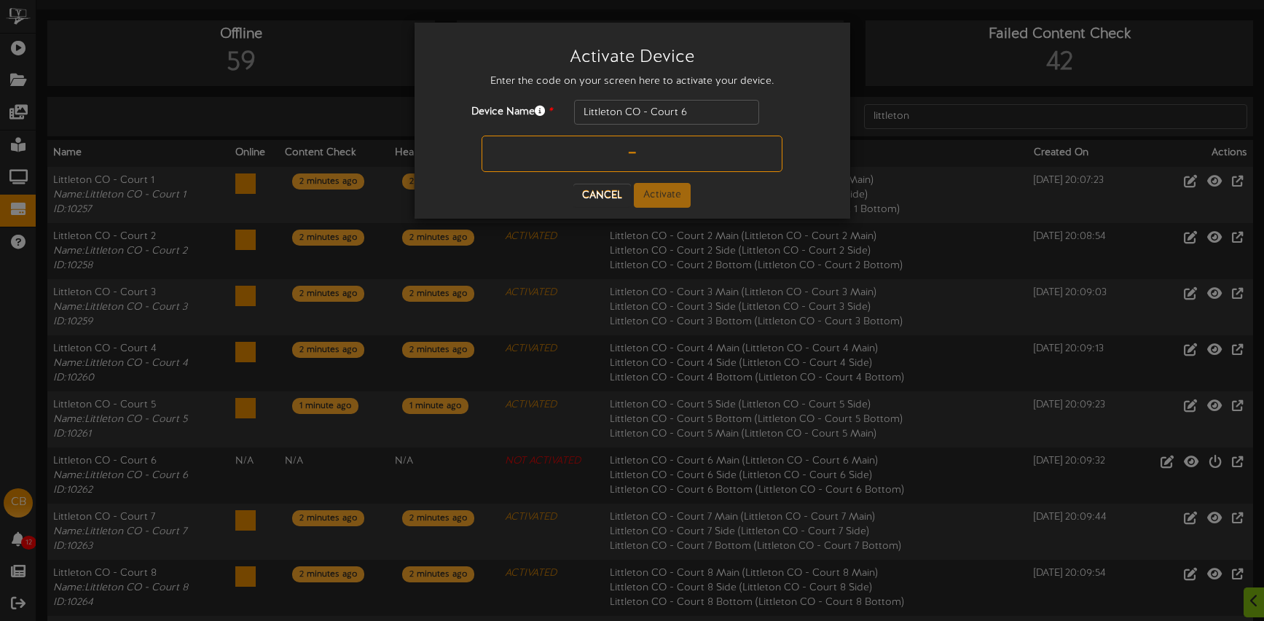
click at [622, 150] on input "text" at bounding box center [632, 154] width 301 height 36
type input "8D7LUA"
click at [673, 189] on button "Activate" at bounding box center [662, 195] width 57 height 25
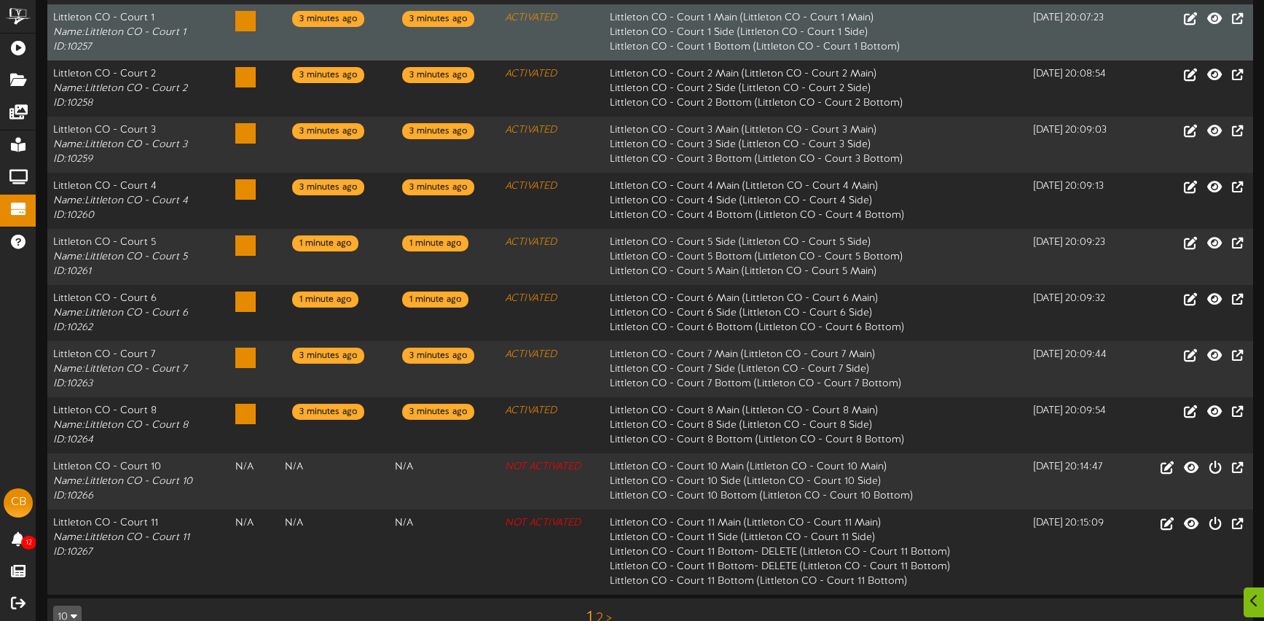
scroll to position [218, 0]
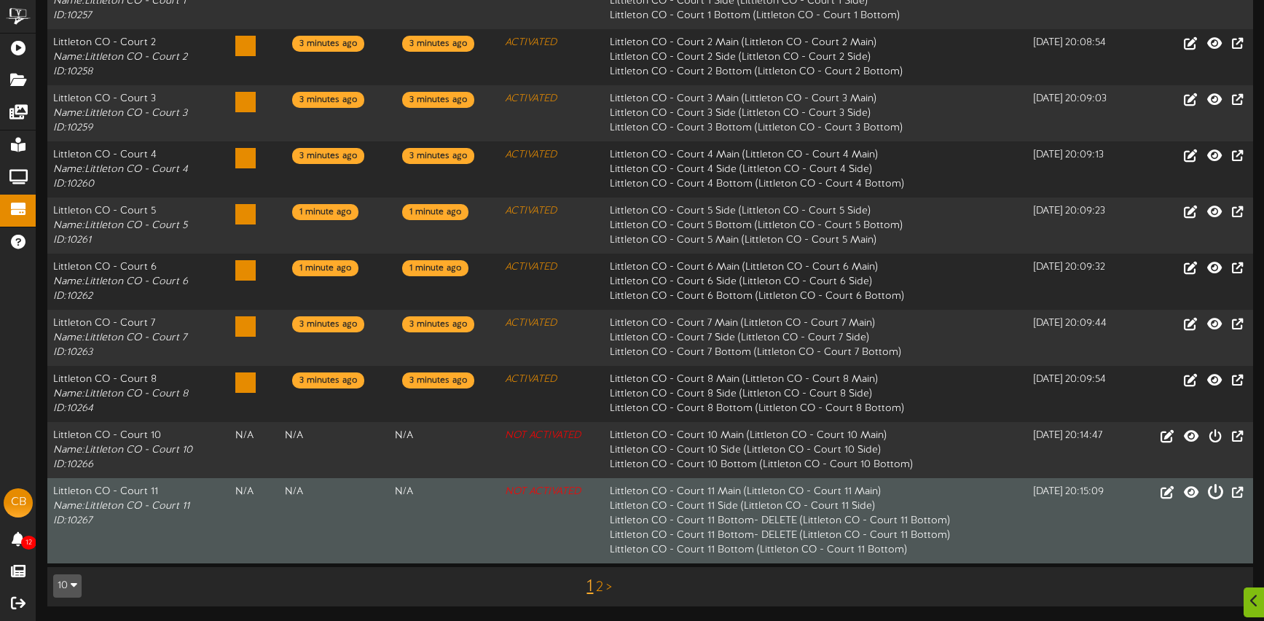
click at [1217, 493] on icon at bounding box center [1216, 491] width 16 height 16
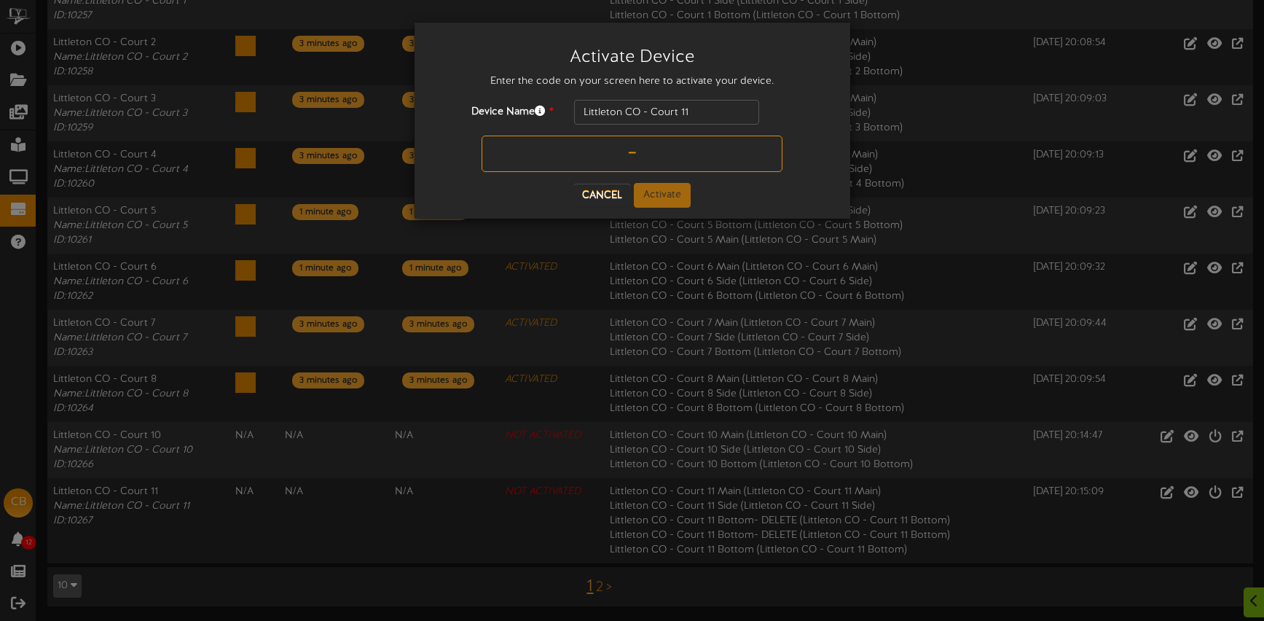
click at [612, 160] on input "text" at bounding box center [632, 154] width 301 height 36
type input "MU68LH"
click at [672, 198] on button "Activate" at bounding box center [662, 195] width 57 height 25
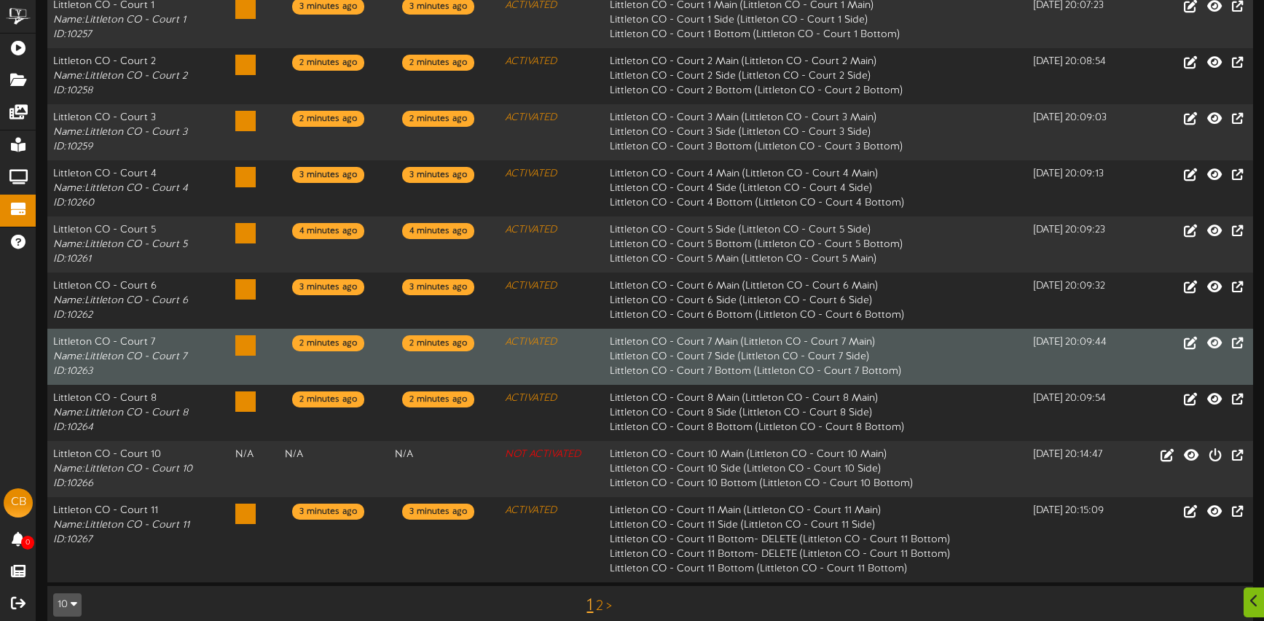
scroll to position [218, 0]
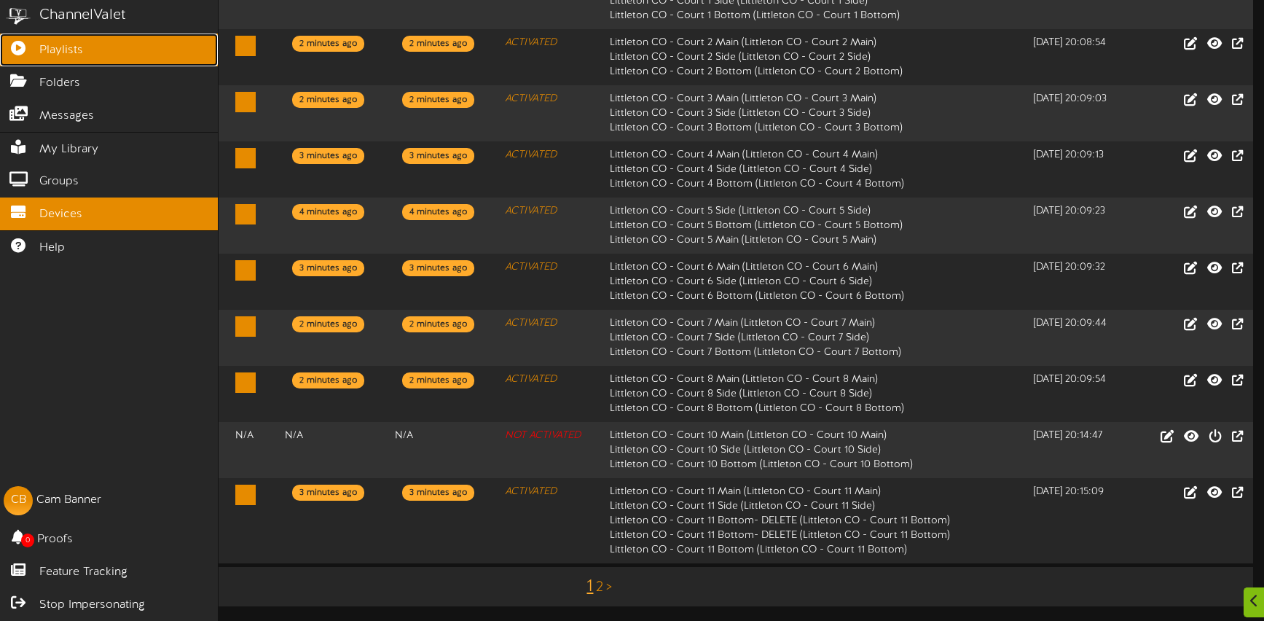
click at [21, 51] on icon at bounding box center [18, 46] width 36 height 11
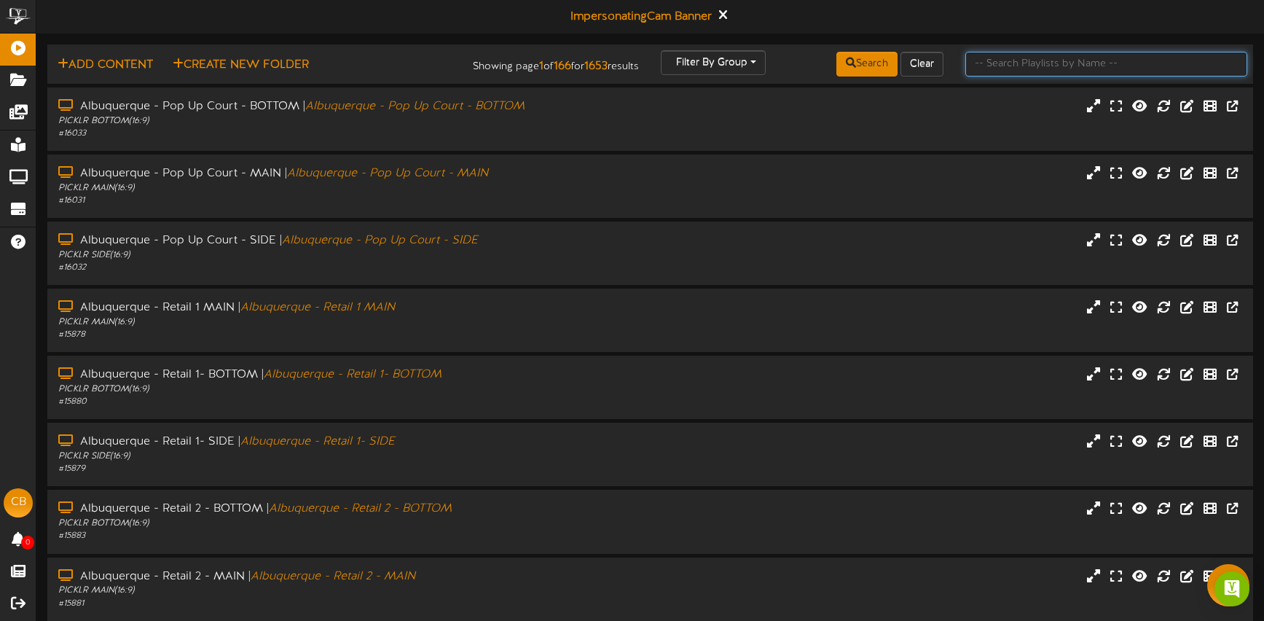
click at [995, 63] on input "text" at bounding box center [1107, 64] width 282 height 25
type input "littleton"
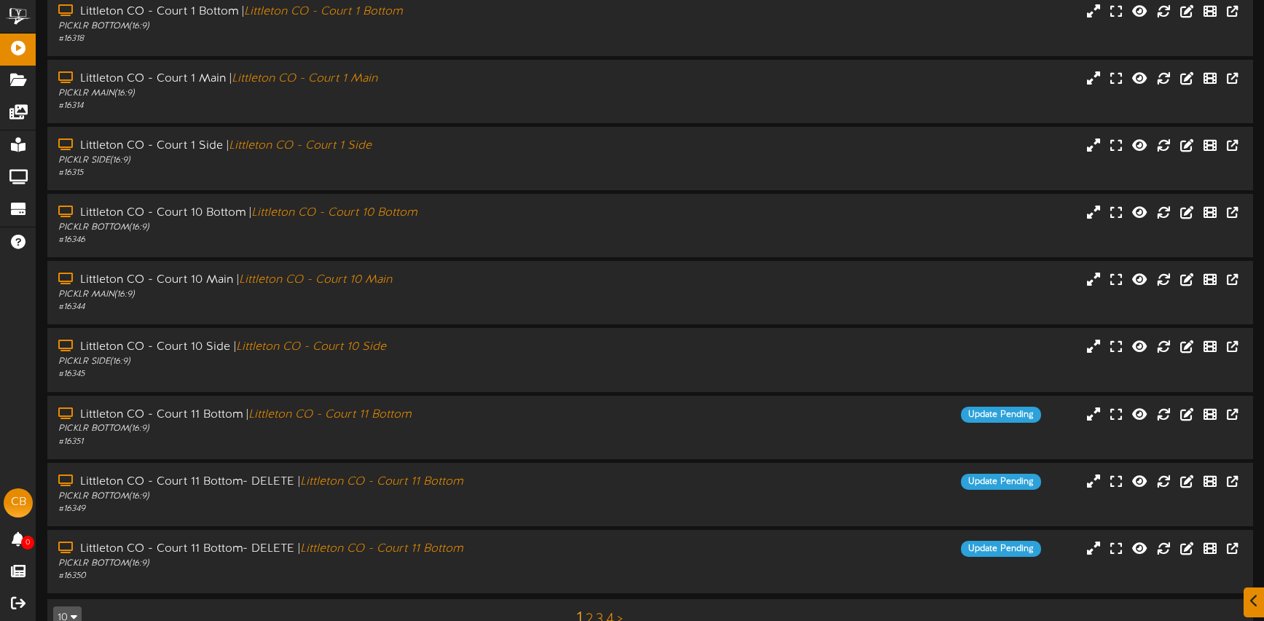
scroll to position [194, 0]
